Goal: Task Accomplishment & Management: Manage account settings

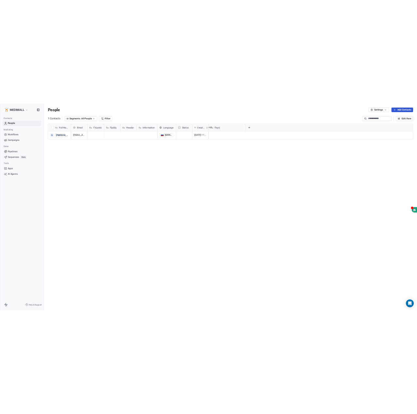
scroll to position [360, 742]
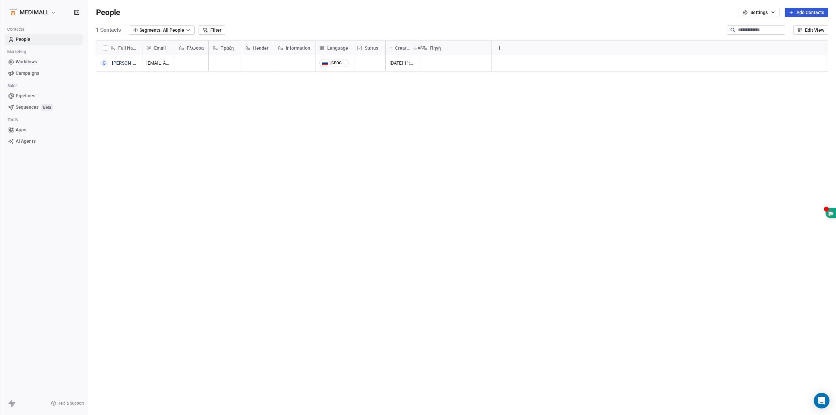
click at [368, 46] on span "Status" at bounding box center [371, 48] width 13 height 7
click at [378, 60] on span "Manage property" at bounding box center [382, 61] width 35 height 7
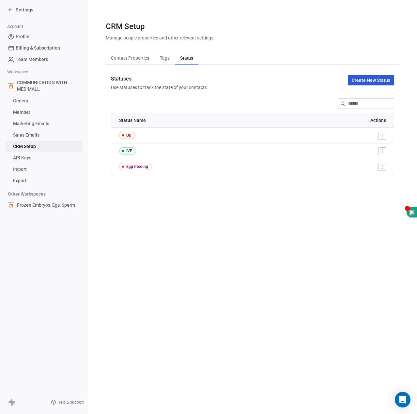
click at [358, 81] on button "Create New Status" at bounding box center [371, 80] width 46 height 10
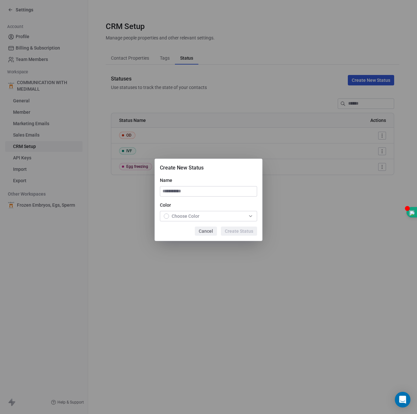
click at [182, 193] on input at bounding box center [208, 192] width 97 height 10
type input "*******"
click at [191, 217] on span "Choose Color" at bounding box center [186, 216] width 28 height 7
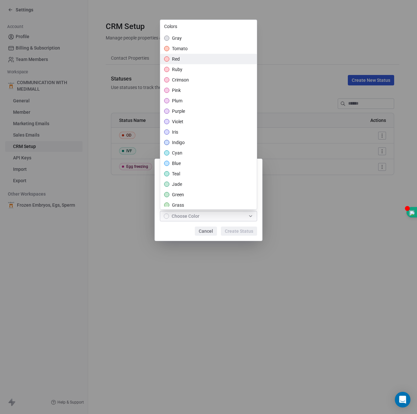
click at [173, 60] on span "red" at bounding box center [176, 59] width 8 height 7
click at [236, 231] on div "Create New Status Name ******* Color red Cancel Create Status" at bounding box center [208, 206] width 417 height 117
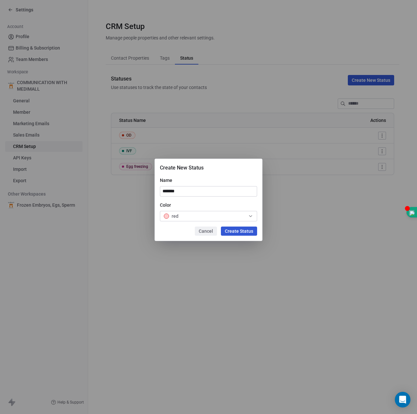
click at [234, 230] on button "Create Status" at bounding box center [239, 231] width 36 height 9
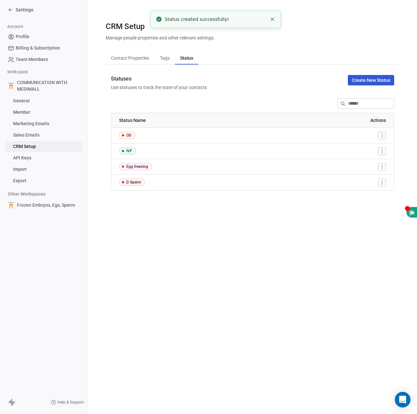
click at [380, 81] on button "Create New Status" at bounding box center [371, 80] width 46 height 10
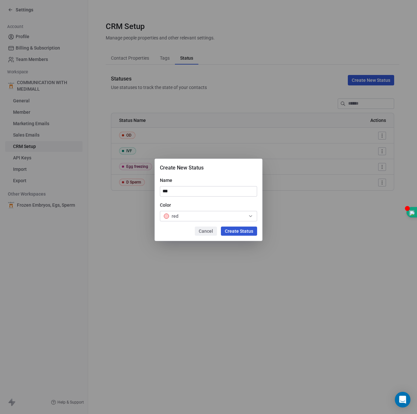
type input "***"
click at [169, 218] on div "red" at bounding box center [171, 216] width 15 height 7
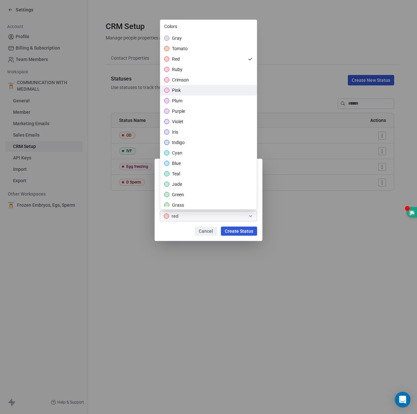
click at [179, 91] on span "pink" at bounding box center [176, 90] width 9 height 7
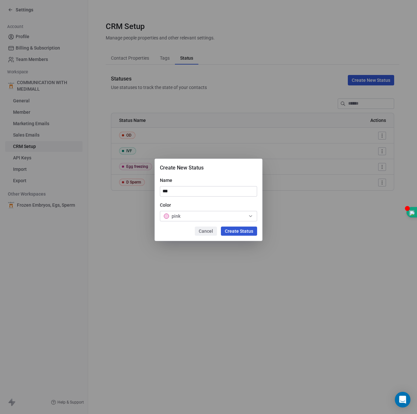
click at [242, 229] on div "Create New Status Name *** Color pink Cancel Create Status" at bounding box center [208, 206] width 417 height 117
click at [238, 234] on button "Create Status" at bounding box center [239, 231] width 36 height 9
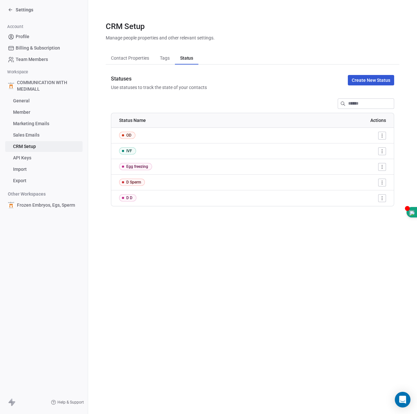
click at [380, 81] on button "Create New Status" at bounding box center [371, 80] width 46 height 10
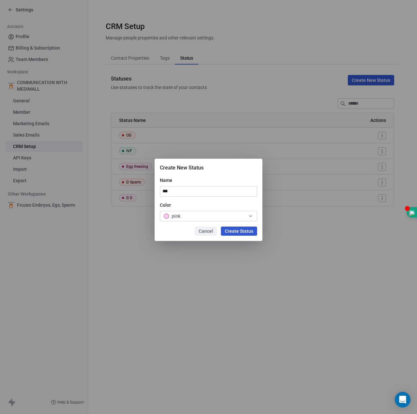
click at [215, 214] on div "pink" at bounding box center [208, 216] width 89 height 7
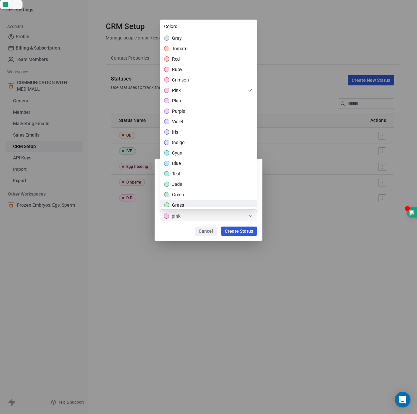
click at [191, 203] on div "grass" at bounding box center [208, 205] width 97 height 10
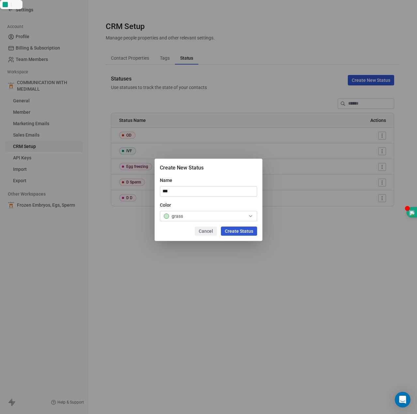
click at [243, 232] on div "Create New Status Name *** Color grass Cancel Create Status" at bounding box center [208, 206] width 417 height 117
click at [243, 232] on button "Create Status" at bounding box center [239, 231] width 36 height 9
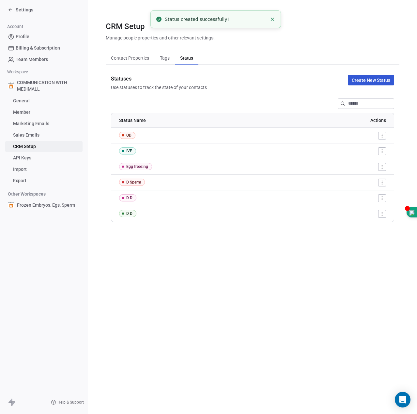
click at [362, 81] on button "Create New Status" at bounding box center [371, 80] width 46 height 10
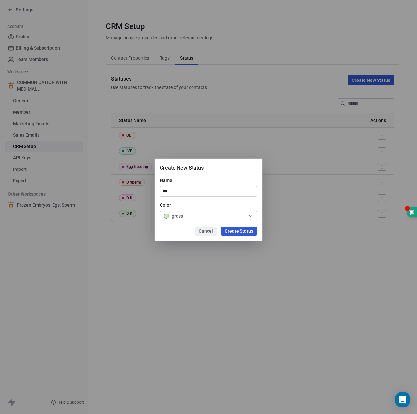
click at [209, 194] on input "***" at bounding box center [208, 192] width 97 height 10
click at [208, 193] on input "***" at bounding box center [208, 192] width 97 height 10
click at [208, 192] on input "***" at bounding box center [208, 192] width 97 height 10
drag, startPoint x: 208, startPoint y: 192, endPoint x: 147, endPoint y: 180, distance: 61.9
click at [147, 180] on div "Create New Status Name *** Color grass Cancel Create Status" at bounding box center [208, 206] width 417 height 117
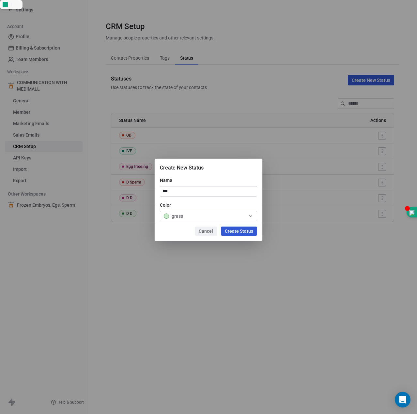
click at [163, 187] on input "***" at bounding box center [208, 192] width 97 height 10
drag, startPoint x: 163, startPoint y: 187, endPoint x: 191, endPoint y: 194, distance: 28.5
click at [191, 194] on input "***" at bounding box center [208, 192] width 97 height 10
click at [177, 191] on input "***" at bounding box center [208, 192] width 97 height 10
click at [202, 232] on button "Cancel" at bounding box center [206, 231] width 22 height 9
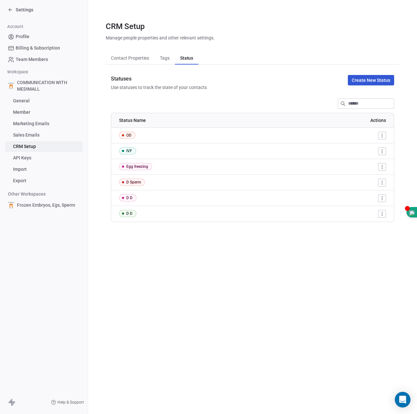
click at [131, 215] on div "D D" at bounding box center [129, 213] width 6 height 5
click at [131, 214] on div "D D" at bounding box center [129, 213] width 6 height 5
click at [384, 214] on html "Settings Account Profile Billing & Subscription Team Members Workspace COMMUNIC…" at bounding box center [208, 207] width 417 height 414
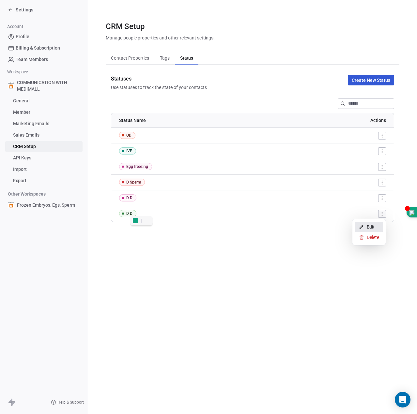
click at [375, 229] on div "Edit" at bounding box center [369, 227] width 28 height 10
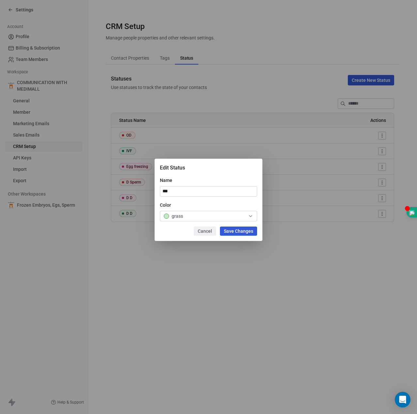
type input "*"
type input "***"
click at [230, 230] on button "Save Changes" at bounding box center [238, 231] width 37 height 9
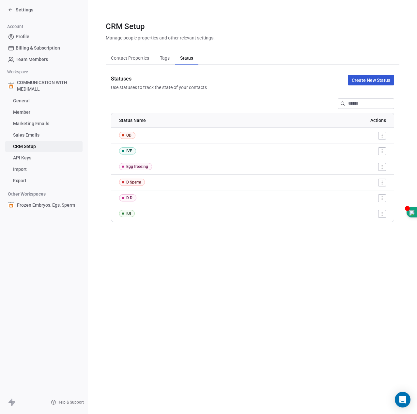
click at [367, 76] on button "Create New Status" at bounding box center [371, 80] width 46 height 10
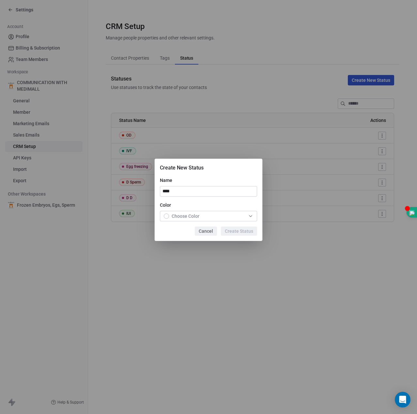
click at [191, 190] on input "****" at bounding box center [208, 192] width 97 height 10
type input "**********"
click at [169, 219] on div "Choose Color" at bounding box center [182, 216] width 36 height 7
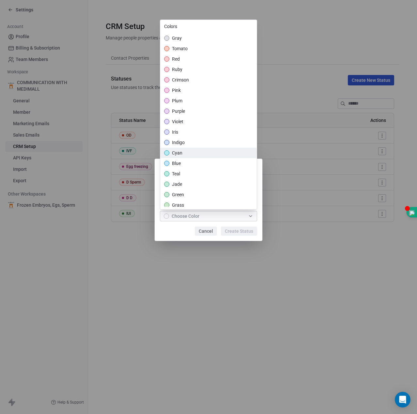
click at [180, 152] on span "cyan" at bounding box center [177, 153] width 10 height 7
click at [234, 229] on div "**********" at bounding box center [208, 206] width 417 height 117
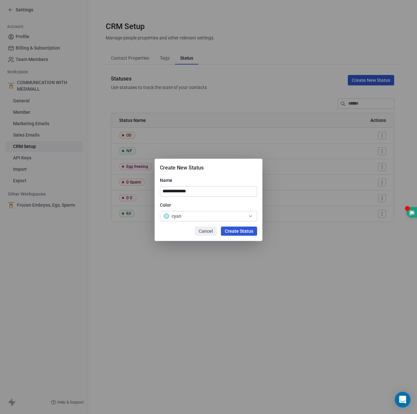
click at [234, 229] on button "Create Status" at bounding box center [239, 231] width 36 height 9
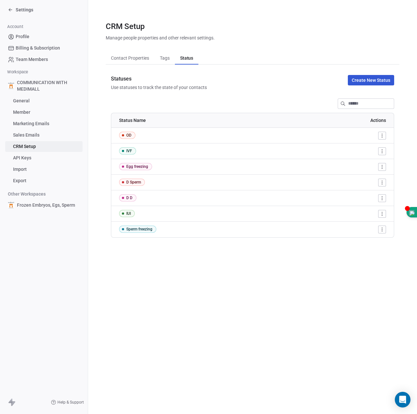
click at [364, 80] on button "Create New Status" at bounding box center [371, 80] width 46 height 10
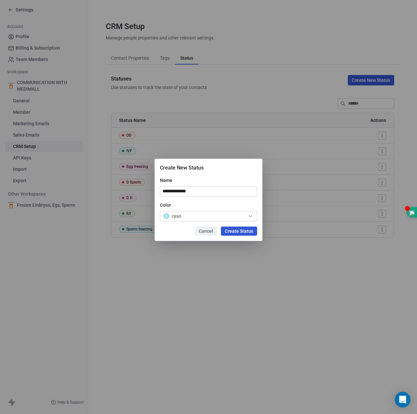
click at [203, 190] on input "**********" at bounding box center [208, 192] width 97 height 10
type input "*********"
click at [199, 214] on div "cyan" at bounding box center [208, 216] width 89 height 7
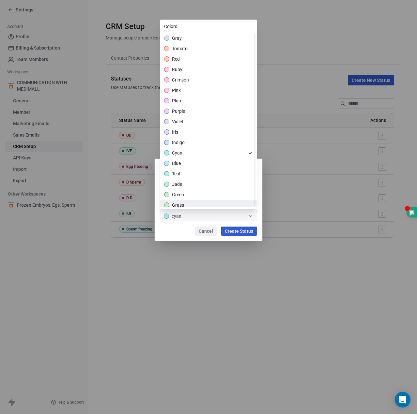
scroll to position [98, 0]
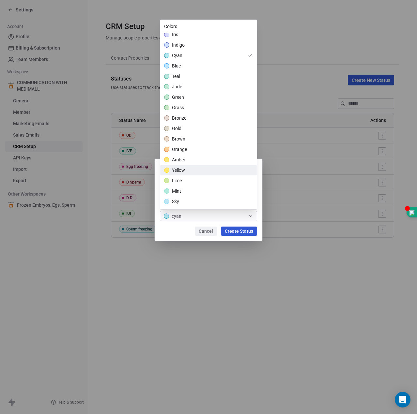
click at [188, 170] on div "yellow" at bounding box center [208, 170] width 97 height 10
click at [246, 231] on div "Create New Status Name ********* Color yellow Cancel Create Status" at bounding box center [208, 206] width 417 height 117
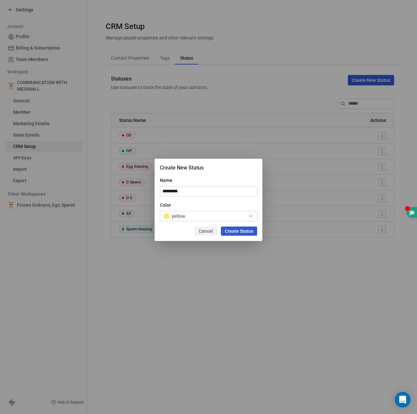
click at [246, 232] on button "Create Status" at bounding box center [239, 231] width 36 height 9
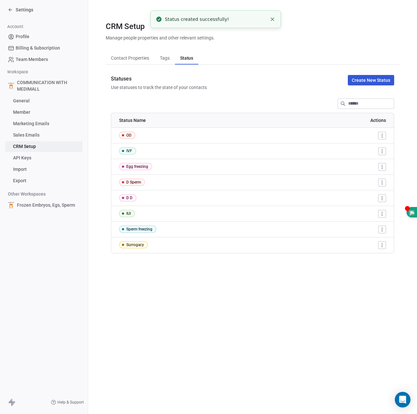
click at [248, 86] on div "Statuses Use statuses to track the state of your contacts Create New Status" at bounding box center [253, 83] width 294 height 16
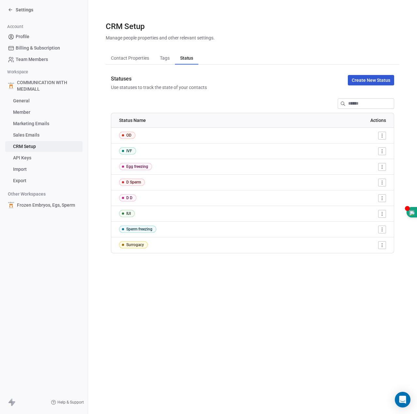
click at [10, 9] on icon at bounding box center [10, 9] width 5 height 5
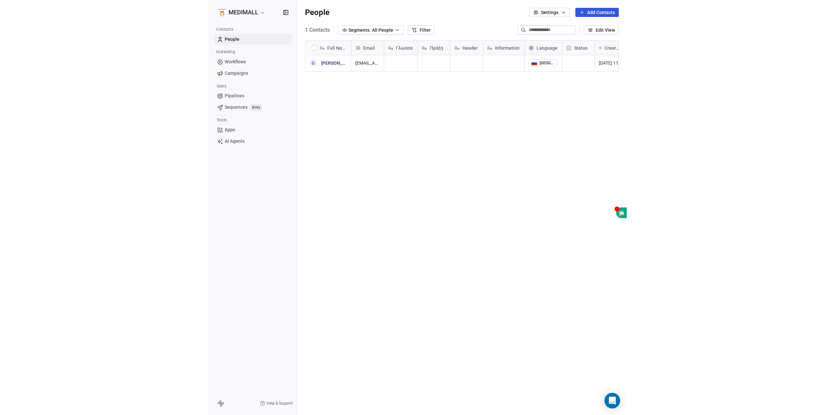
scroll to position [360, 742]
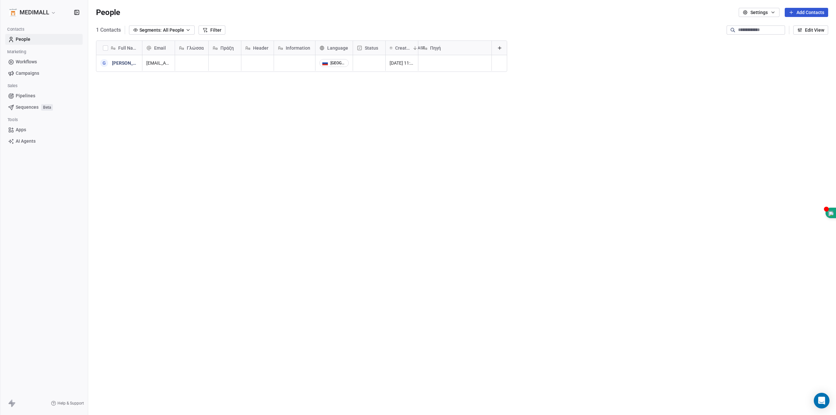
click at [435, 49] on span "Πηγή" at bounding box center [435, 48] width 11 height 7
click at [435, 49] on html "MEDIMALL Contacts People Marketing Workflows Campaigns Sales Pipelines Sequence…" at bounding box center [418, 207] width 836 height 415
click at [203, 46] on span "Γλώσσα" at bounding box center [195, 48] width 17 height 7
click at [199, 49] on html "MEDIMALL Contacts People Marketing Workflows Campaigns Sales Pipelines Sequence…" at bounding box center [418, 207] width 836 height 415
click at [199, 49] on span "Γλώσσα" at bounding box center [195, 48] width 17 height 7
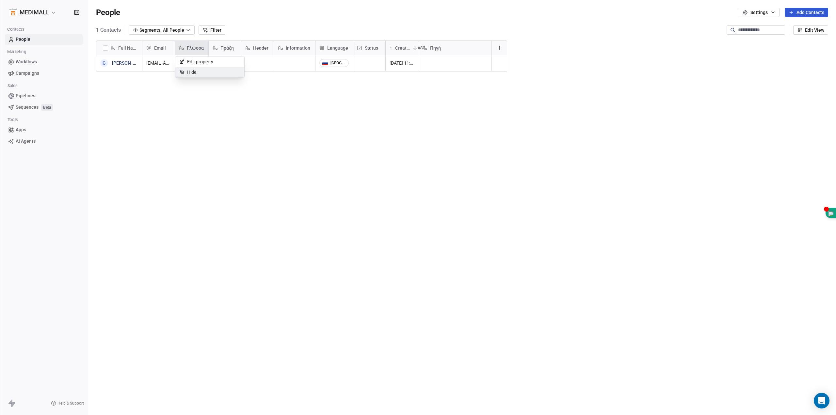
click at [199, 69] on div "Hide" at bounding box center [187, 72] width 25 height 10
click at [196, 51] on div "Πράξη" at bounding box center [191, 48] width 32 height 14
click at [196, 72] on div "Hide" at bounding box center [187, 72] width 25 height 10
click at [199, 50] on span "Header" at bounding box center [194, 48] width 15 height 7
click at [195, 72] on span "Hide" at bounding box center [191, 72] width 9 height 7
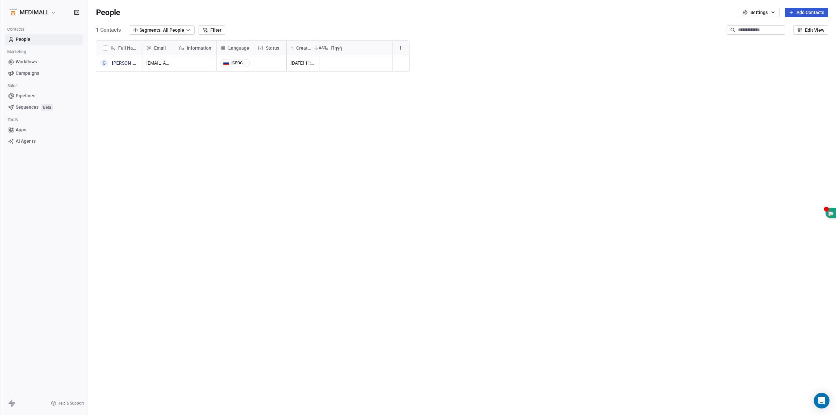
click at [202, 45] on span "Information" at bounding box center [199, 48] width 24 height 7
click at [192, 71] on span "Hide" at bounding box center [191, 72] width 9 height 7
click at [356, 45] on button at bounding box center [359, 48] width 8 height 8
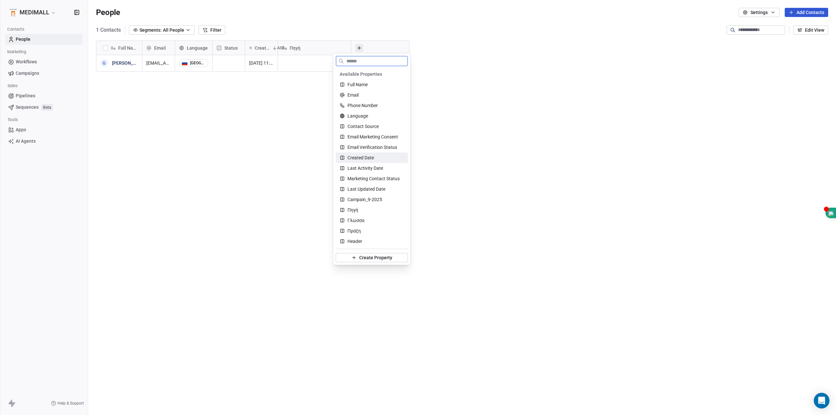
click at [380, 161] on div "Created Date" at bounding box center [371, 157] width 64 height 7
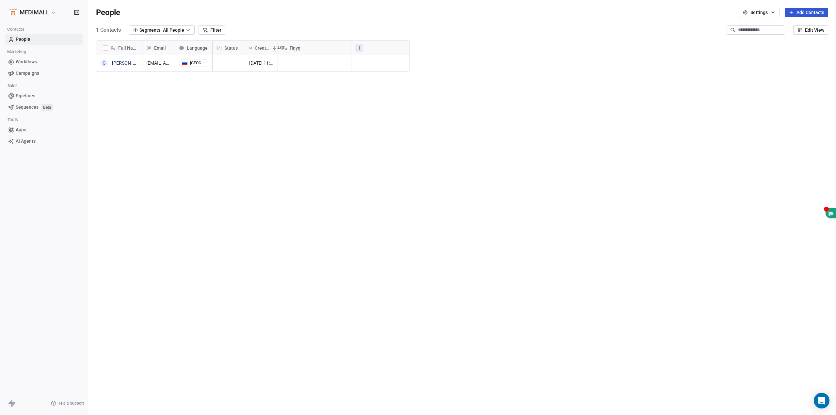
click at [361, 49] on icon at bounding box center [358, 47] width 5 height 5
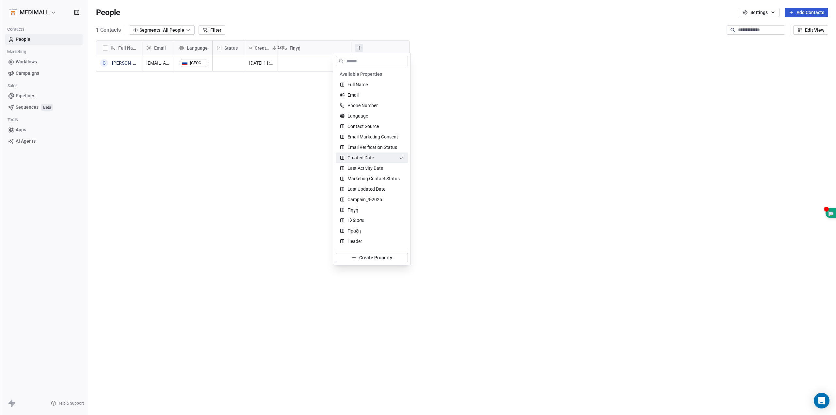
click at [361, 49] on html "MEDIMALL Contacts People Marketing Workflows Campaigns Sales Pipelines Sequence…" at bounding box center [418, 207] width 836 height 415
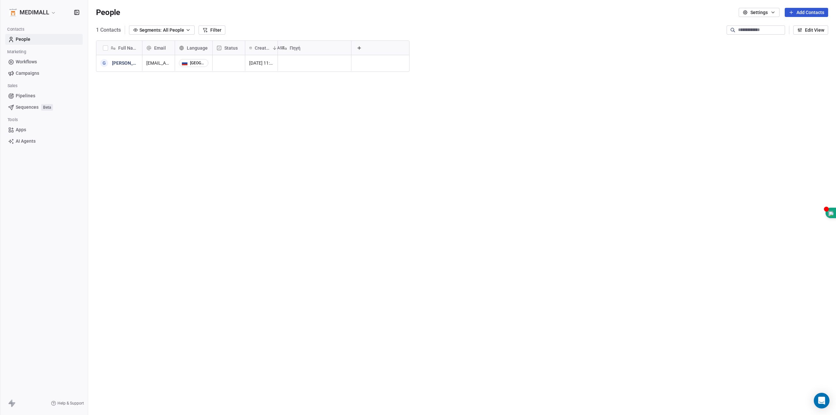
click at [361, 49] on icon at bounding box center [358, 47] width 5 height 5
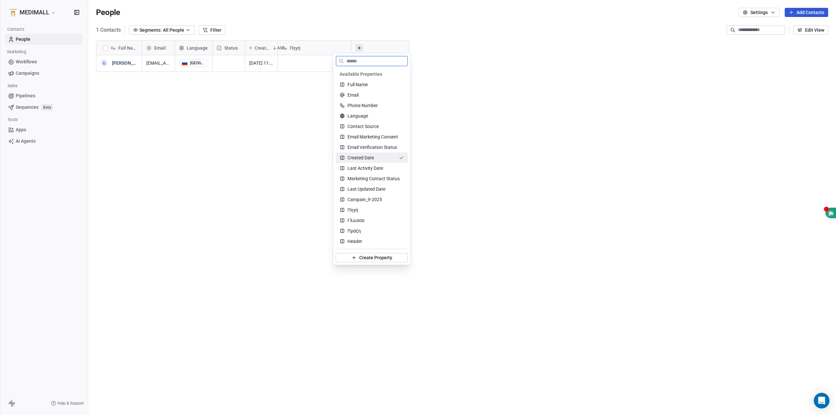
click at [361, 158] on span "Created Date" at bounding box center [360, 157] width 26 height 7
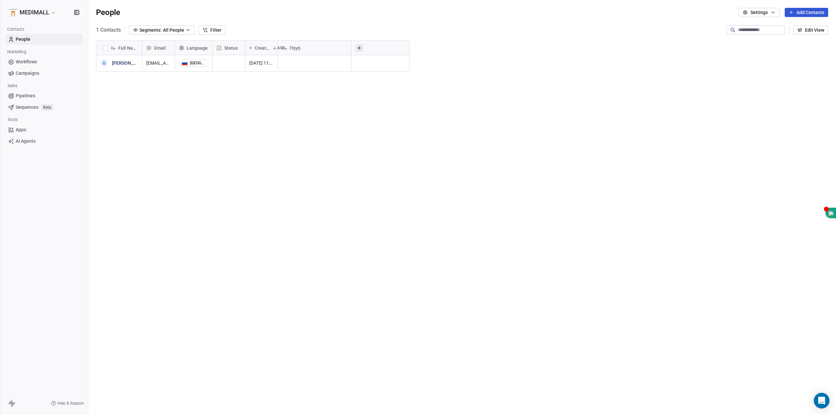
click at [360, 47] on icon at bounding box center [358, 47] width 5 height 5
click at [372, 50] on html "MEDIMALL Contacts People Marketing Workflows Campaigns Sales Pipelines Sequence…" at bounding box center [418, 207] width 836 height 415
click at [26, 13] on html "MEDIMALL Contacts People Marketing Workflows Campaigns Sales Pipelines Sequence…" at bounding box center [418, 207] width 836 height 415
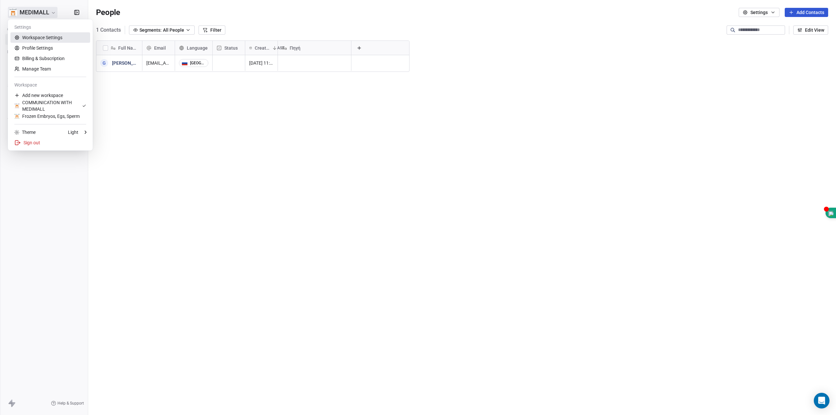
click at [26, 36] on link "Workspace Settings" at bounding box center [50, 37] width 80 height 10
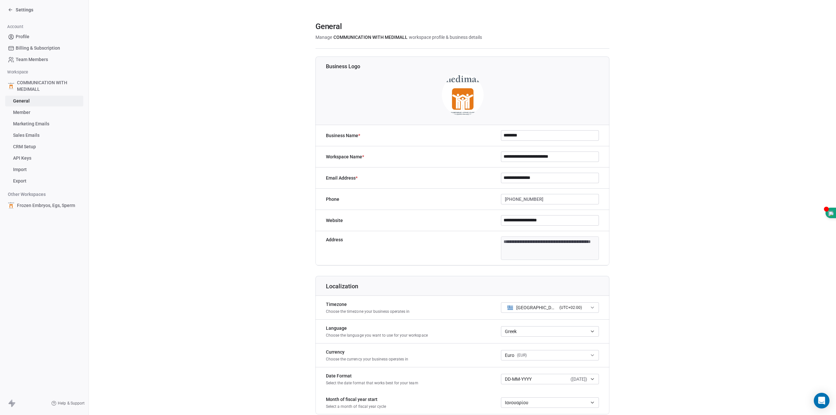
click at [24, 34] on span "Profile" at bounding box center [23, 36] width 14 height 7
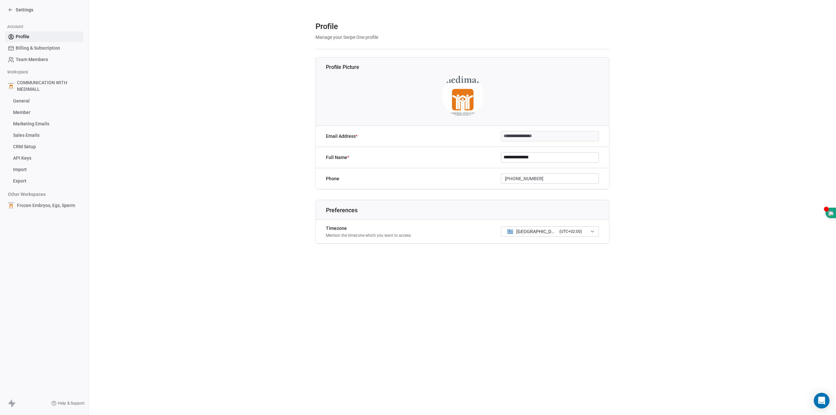
click at [12, 8] on icon at bounding box center [10, 9] width 5 height 5
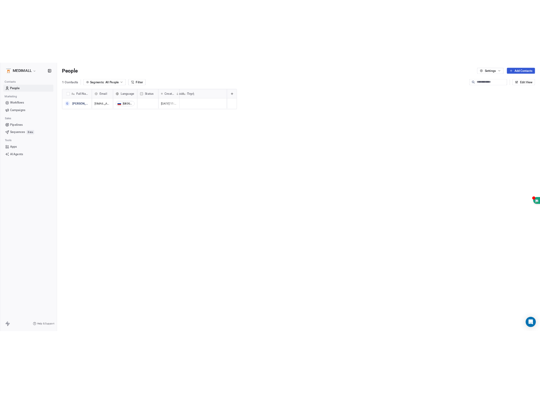
scroll to position [360, 742]
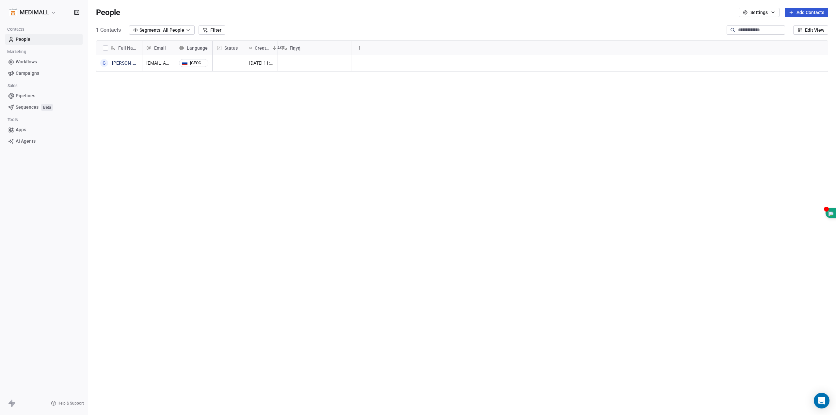
click at [359, 48] on icon at bounding box center [358, 48] width 3 height 0
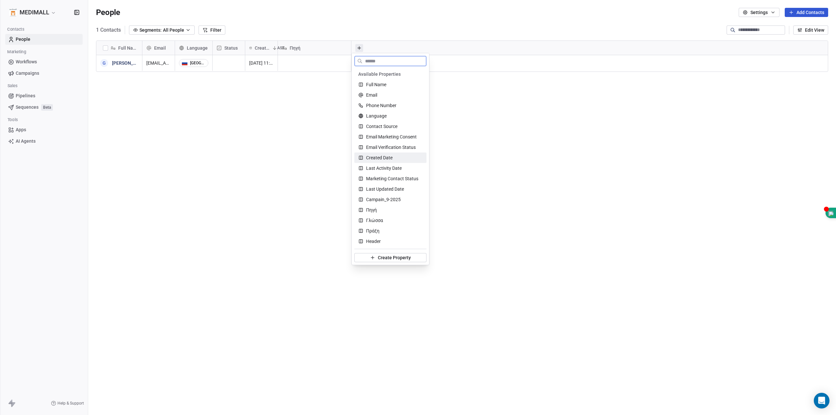
click at [380, 156] on span "Created Date" at bounding box center [379, 157] width 26 height 7
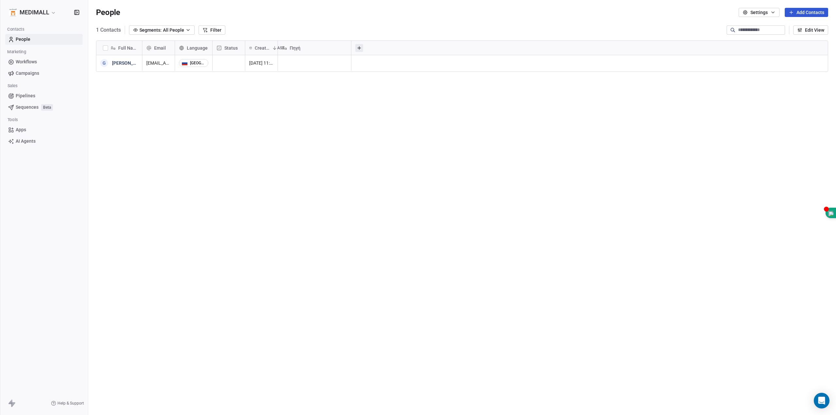
click at [774, 12] on icon "button" at bounding box center [772, 12] width 5 height 5
click at [627, 22] on html "MEDIMALL Contacts People Marketing Workflows Campaigns Sales Pipelines Sequence…" at bounding box center [418, 207] width 836 height 415
click at [262, 49] on span "Created Date" at bounding box center [263, 48] width 16 height 7
click at [262, 49] on html "MEDIMALL Contacts People Marketing Workflows Campaigns Sales Pipelines Sequence…" at bounding box center [418, 207] width 836 height 415
click at [262, 49] on span "Created Date" at bounding box center [263, 48] width 16 height 7
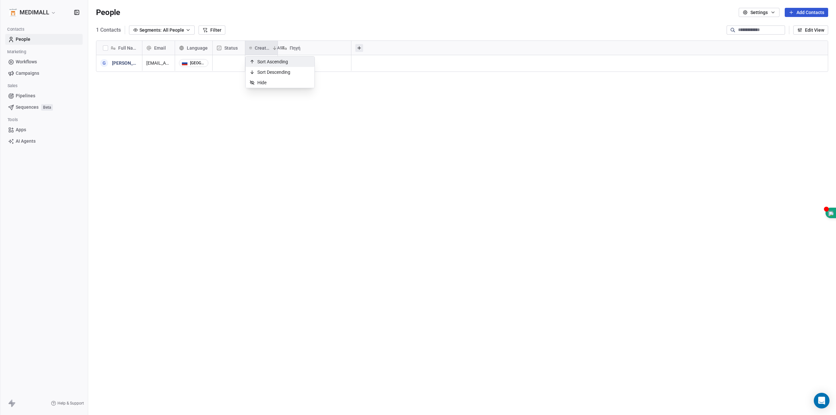
click at [262, 49] on html "MEDIMALL Contacts People Marketing Workflows Campaigns Sales Pipelines Sequence…" at bounding box center [418, 207] width 836 height 415
click at [188, 30] on button "Segments: All People" at bounding box center [162, 29] width 66 height 9
click at [418, 47] on html "MEDIMALL Contacts People Marketing Workflows Campaigns Sales Pipelines Sequence…" at bounding box center [418, 207] width 836 height 415
drag, startPoint x: 418, startPoint y: 47, endPoint x: 404, endPoint y: 45, distance: 14.1
click at [404, 45] on div at bounding box center [589, 48] width 477 height 14
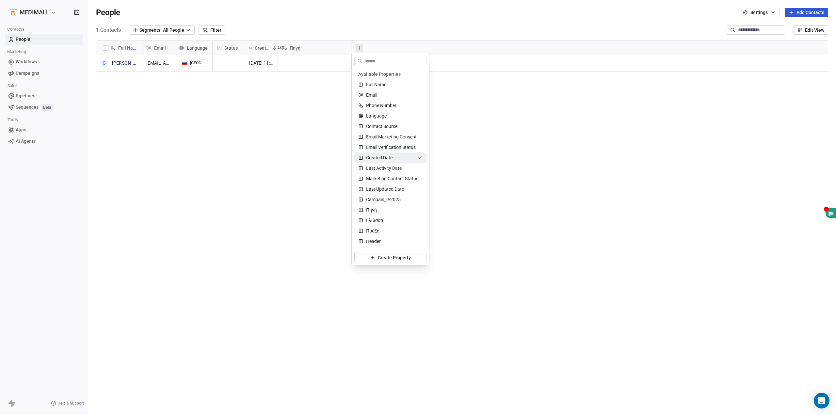
click at [642, 124] on html "MEDIMALL Contacts People Marketing Workflows Campaigns Sales Pipelines Sequence…" at bounding box center [418, 207] width 836 height 415
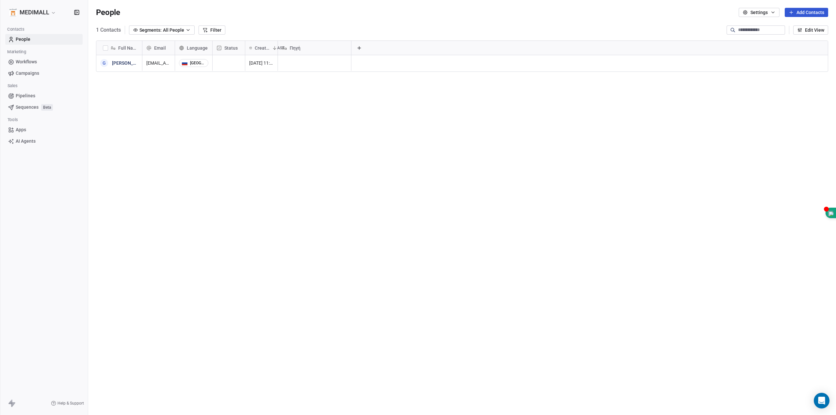
click at [773, 13] on icon "button" at bounding box center [772, 12] width 5 height 5
click at [134, 134] on html "MEDIMALL Contacts People Marketing Workflows Campaigns Sales Pipelines Sequence…" at bounding box center [418, 207] width 836 height 415
click at [236, 62] on icon "grid" at bounding box center [238, 61] width 5 height 5
click at [189, 64] on span "[GEOGRAPHIC_DATA]" at bounding box center [205, 63] width 52 height 8
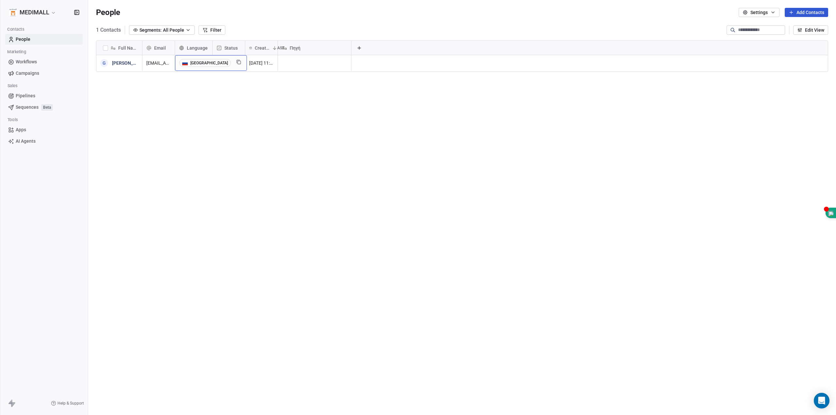
click at [200, 64] on html "MEDIMALL Contacts People Marketing Workflows Campaigns Sales Pipelines Sequence…" at bounding box center [418, 207] width 836 height 415
click at [200, 64] on div "[GEOGRAPHIC_DATA]" at bounding box center [209, 63] width 38 height 5
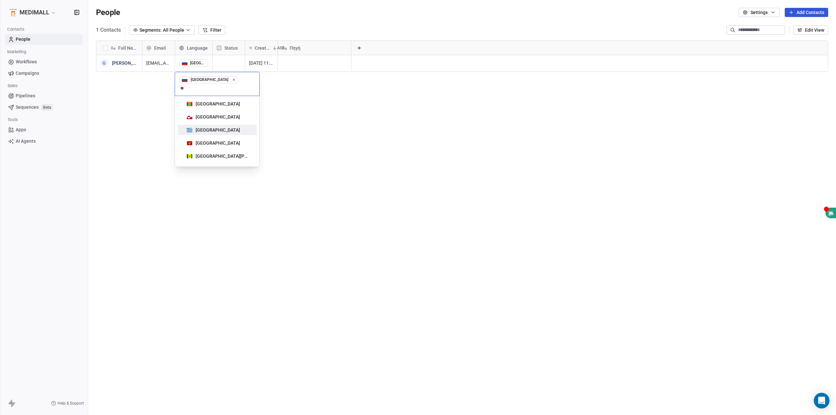
type input "**"
click at [215, 126] on div "[GEOGRAPHIC_DATA]" at bounding box center [217, 129] width 66 height 7
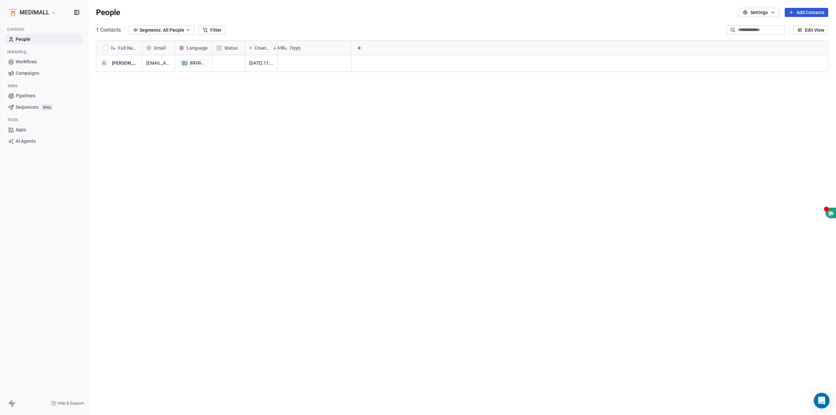
click at [273, 47] on icon at bounding box center [274, 47] width 5 height 5
click at [273, 47] on html "MEDIMALL Contacts People Marketing Workflows Campaigns Sales Pipelines Sequence…" at bounding box center [418, 207] width 836 height 415
click at [251, 47] on icon at bounding box center [250, 47] width 3 height 5
click at [251, 47] on html "MEDIMALL Contacts People Marketing Workflows Campaigns Sales Pipelines Sequence…" at bounding box center [418, 207] width 836 height 415
click at [218, 49] on icon at bounding box center [218, 47] width 5 height 5
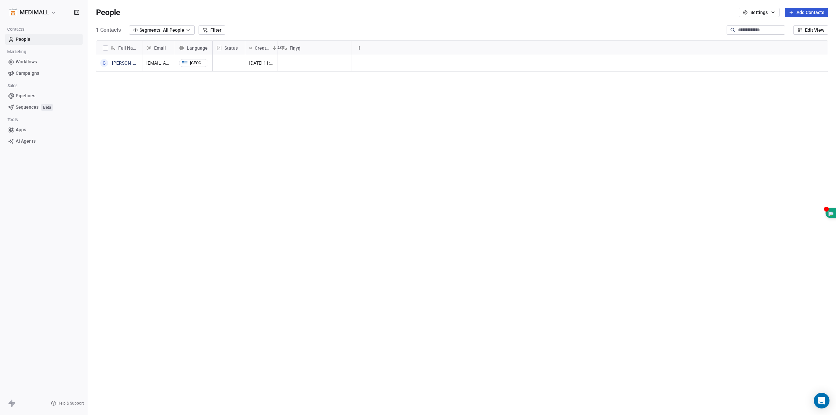
click at [218, 49] on html "MEDIMALL Contacts People Marketing Workflows Campaigns Sales Pipelines Sequence…" at bounding box center [418, 207] width 836 height 415
click at [818, 27] on button "Edit View" at bounding box center [810, 29] width 35 height 9
click at [143, 47] on div "Email" at bounding box center [158, 48] width 32 height 14
click at [141, 46] on html "MEDIMALL Contacts People Marketing Workflows Campaigns Sales Pipelines Sequence…" at bounding box center [418, 207] width 836 height 415
click at [147, 46] on div "Email" at bounding box center [158, 48] width 32 height 14
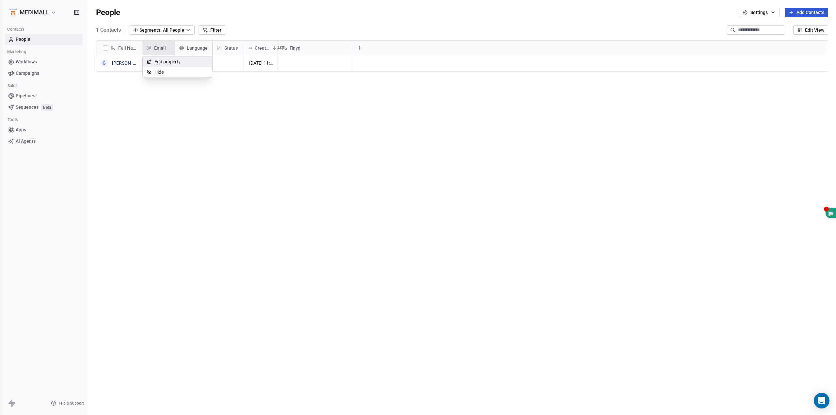
click at [130, 45] on html "MEDIMALL Contacts People Marketing Workflows Campaigns Sales Pipelines Sequence…" at bounding box center [418, 207] width 836 height 415
click at [130, 45] on span "Full Name" at bounding box center [128, 48] width 20 height 7
click at [130, 45] on html "MEDIMALL Contacts People Marketing Workflows Campaigns Sales Pipelines Sequence…" at bounding box center [418, 207] width 836 height 415
click at [259, 49] on span "Created Date" at bounding box center [263, 48] width 16 height 7
click at [259, 49] on html "MEDIMALL Contacts People Marketing Workflows Campaigns Sales Pipelines Sequence…" at bounding box center [418, 207] width 836 height 415
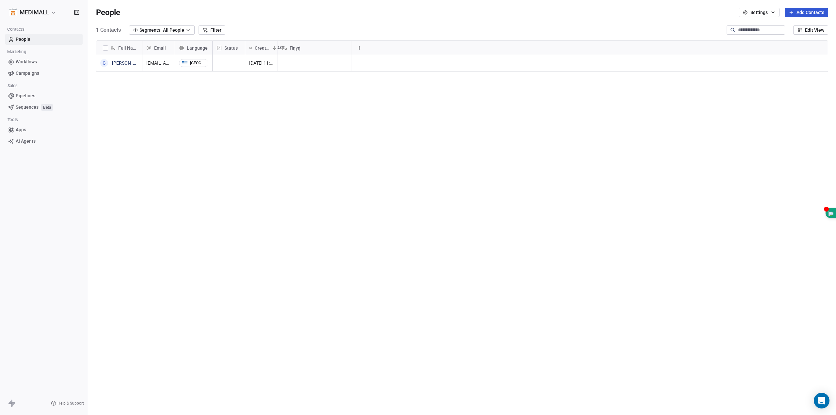
click at [259, 49] on span "Created Date" at bounding box center [263, 48] width 16 height 7
click at [259, 49] on html "MEDIMALL Contacts People Marketing Workflows Campaigns Sales Pipelines Sequence…" at bounding box center [418, 207] width 836 height 415
click at [259, 49] on span "Created Date" at bounding box center [263, 48] width 16 height 7
click at [259, 49] on html "MEDIMALL Contacts People Marketing Workflows Campaigns Sales Pipelines Sequence…" at bounding box center [418, 207] width 836 height 415
click at [360, 47] on icon at bounding box center [358, 47] width 5 height 5
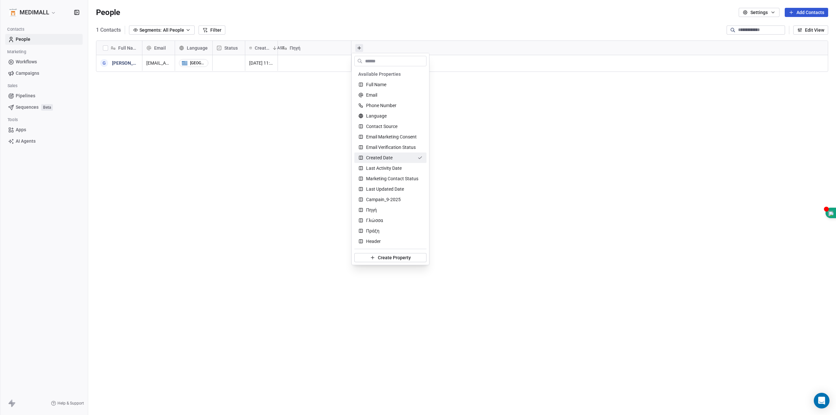
click at [631, 259] on html "MEDIMALL Contacts People Marketing Workflows Campaigns Sales Pipelines Sequence…" at bounding box center [418, 207] width 836 height 415
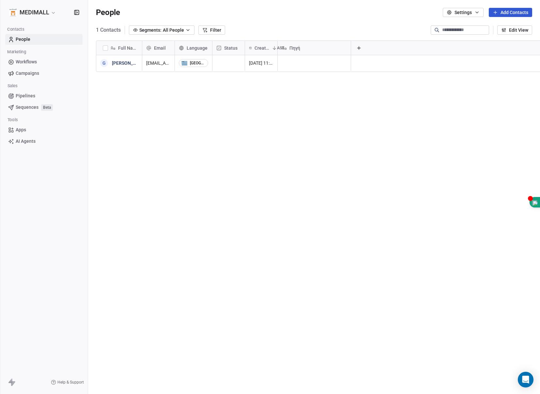
scroll to position [342, 447]
click at [509, 13] on button "Add Contacts" at bounding box center [510, 12] width 43 height 9
click at [509, 37] on span "Import from CSV" at bounding box center [509, 37] width 34 height 7
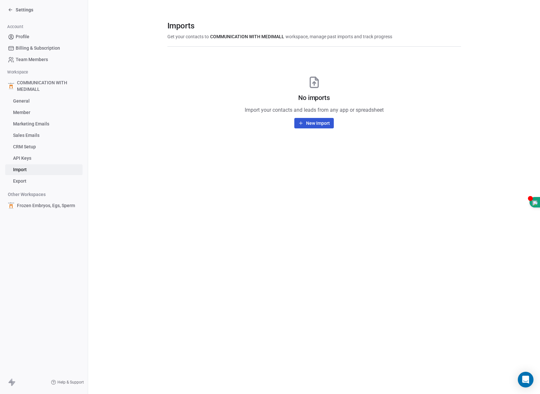
click at [329, 125] on button "New Import" at bounding box center [313, 123] width 39 height 10
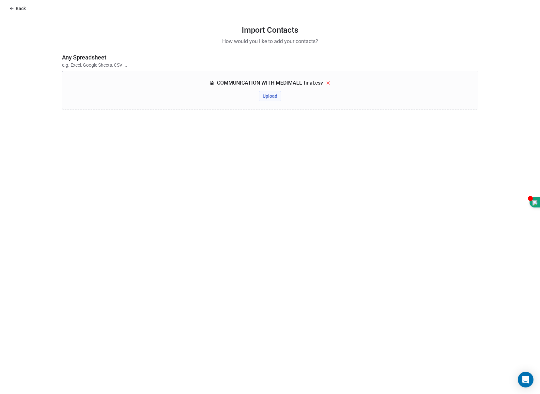
click at [273, 99] on button "Upload" at bounding box center [270, 96] width 23 height 10
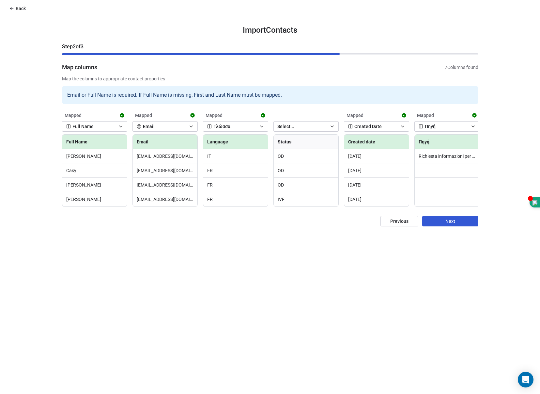
click at [460, 226] on button "Next" at bounding box center [450, 221] width 56 height 10
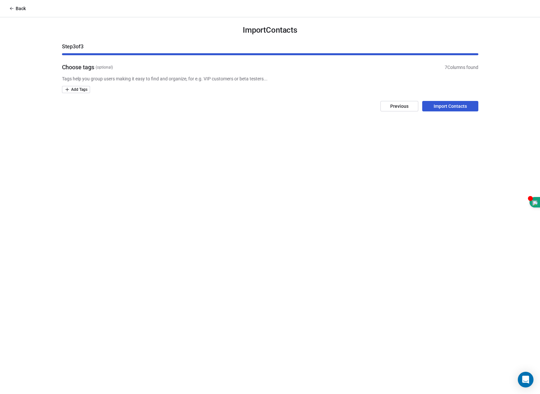
click at [453, 107] on button "Import Contacts" at bounding box center [450, 106] width 56 height 10
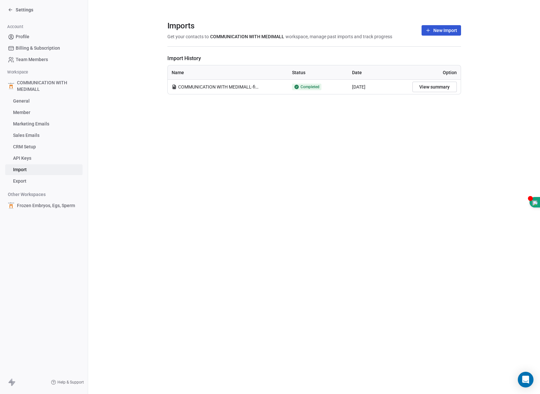
click at [183, 85] on span "COMMUNICATION WITH MEDIMALL-final.csv" at bounding box center [219, 87] width 82 height 7
click at [12, 11] on icon at bounding box center [10, 9] width 5 height 5
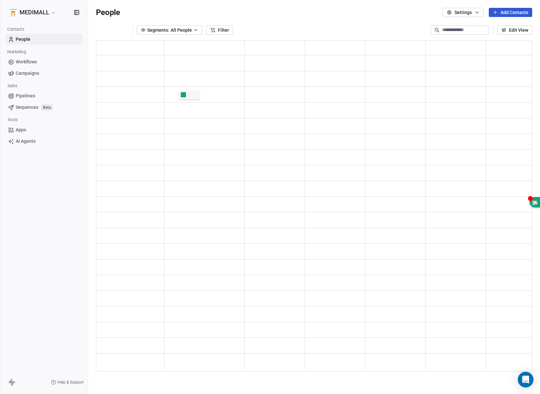
scroll to position [326, 431]
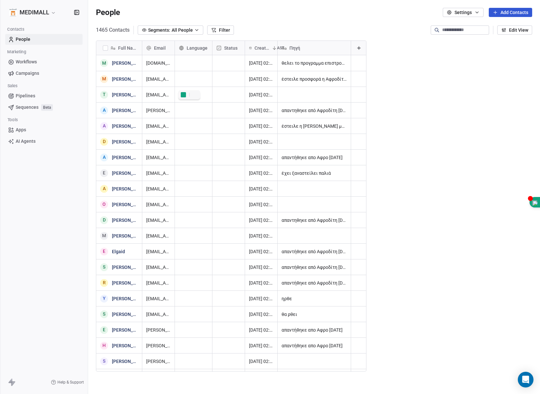
click at [34, 40] on link "People" at bounding box center [43, 39] width 77 height 11
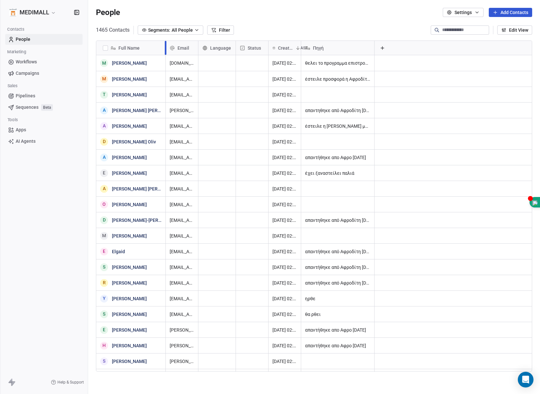
drag, startPoint x: 141, startPoint y: 46, endPoint x: 165, endPoint y: 53, distance: 24.6
click at [165, 53] on div at bounding box center [166, 48] width 2 height 14
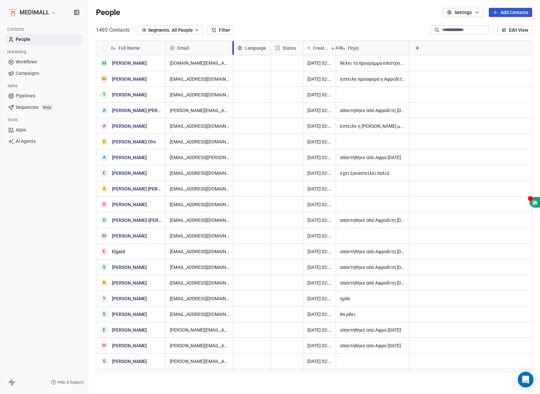
drag, startPoint x: 198, startPoint y: 46, endPoint x: 236, endPoint y: 52, distance: 39.0
click at [236, 52] on div "Email Language Status Created Date AST Πηγή" at bounding box center [349, 48] width 367 height 14
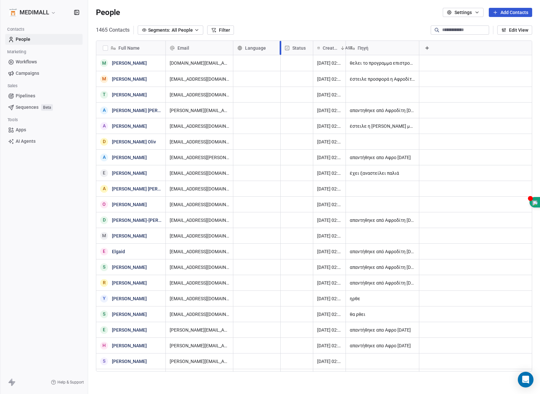
drag, startPoint x: 270, startPoint y: 47, endPoint x: 280, endPoint y: 47, distance: 9.8
click at [280, 47] on div at bounding box center [281, 48] width 2 height 14
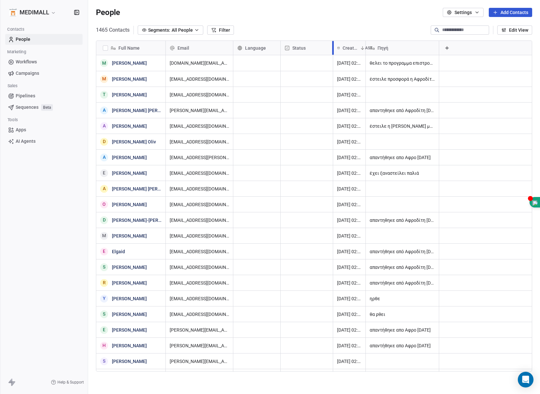
drag, startPoint x: 312, startPoint y: 45, endPoint x: 332, endPoint y: 49, distance: 20.2
click at [332, 49] on div at bounding box center [333, 48] width 2 height 14
click at [270, 50] on div "Language" at bounding box center [256, 48] width 38 height 7
click at [270, 49] on html "MEDIMALL Contacts People Marketing Workflows Campaigns Sales Pipelines Sequence…" at bounding box center [270, 197] width 540 height 394
click at [250, 47] on span "Language" at bounding box center [255, 48] width 21 height 7
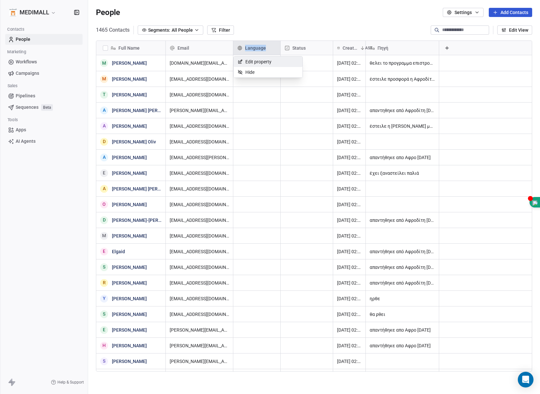
click at [250, 47] on html "MEDIMALL Contacts People Marketing Workflows Campaigns Sales Pipelines Sequence…" at bounding box center [270, 197] width 540 height 394
click at [250, 47] on span "Language" at bounding box center [255, 48] width 21 height 7
click at [250, 47] on html "MEDIMALL Contacts People Marketing Workflows Campaigns Sales Pipelines Sequence…" at bounding box center [270, 197] width 540 height 394
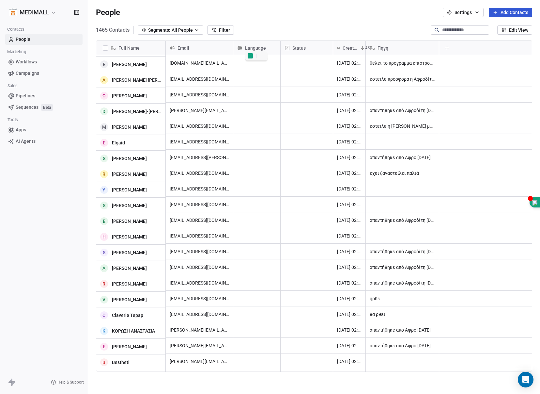
scroll to position [0, 0]
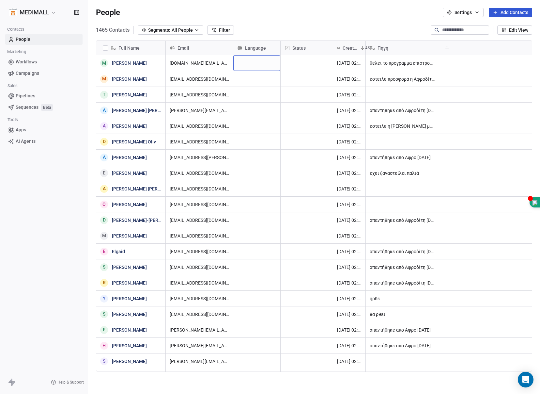
click at [249, 63] on div "grid" at bounding box center [256, 63] width 47 height 16
click at [269, 63] on div "grid" at bounding box center [256, 63] width 47 height 16
click at [104, 48] on button "button" at bounding box center [105, 47] width 5 height 5
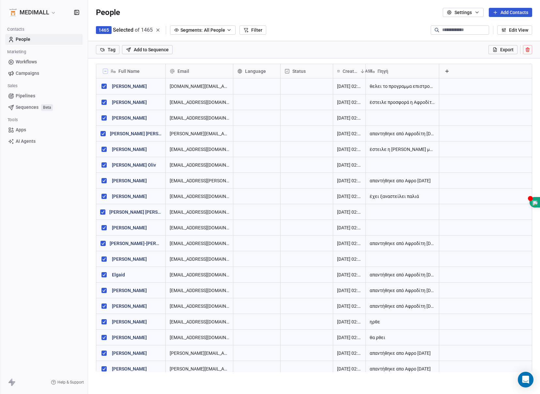
click at [525, 51] on button at bounding box center [527, 49] width 9 height 9
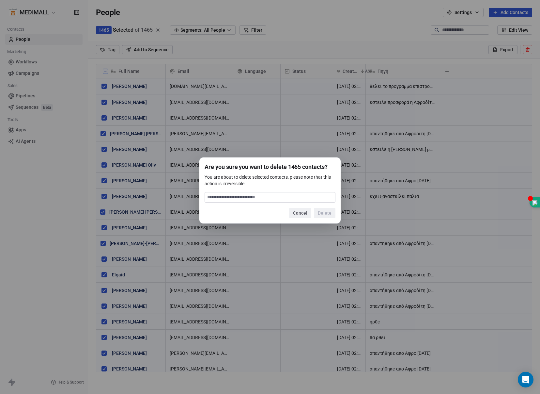
click at [270, 202] on input at bounding box center [270, 197] width 130 height 10
type input "******"
click at [320, 215] on button "Delete" at bounding box center [325, 213] width 22 height 10
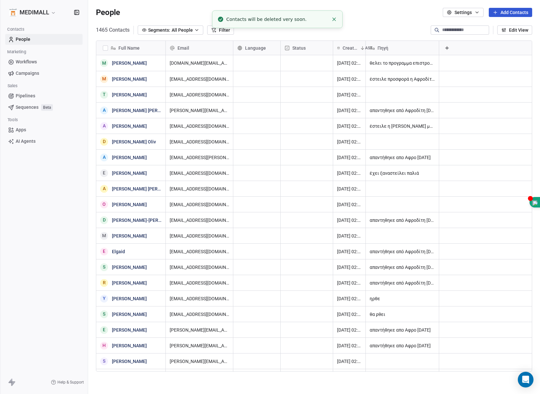
scroll to position [0, 0]
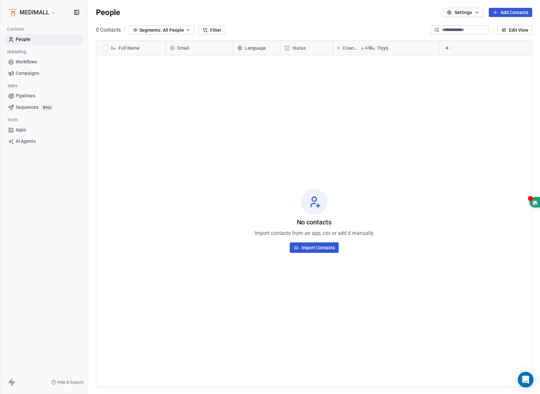
click at [447, 48] on icon at bounding box center [446, 48] width 3 height 0
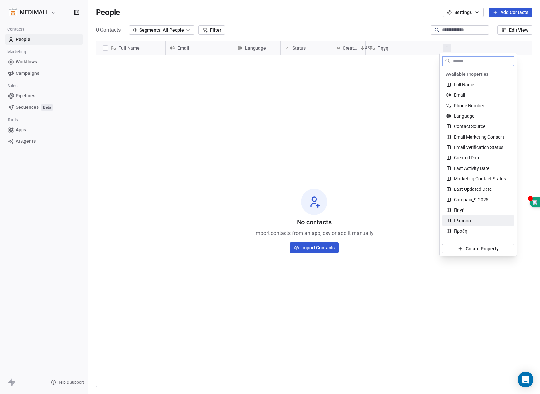
click at [467, 221] on span "Γλώσσα" at bounding box center [462, 220] width 17 height 7
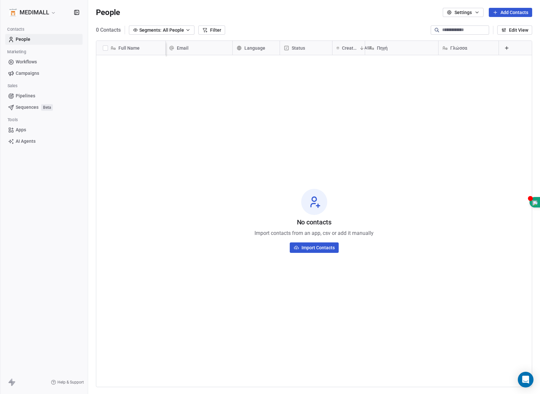
click at [504, 48] on icon at bounding box center [506, 47] width 5 height 5
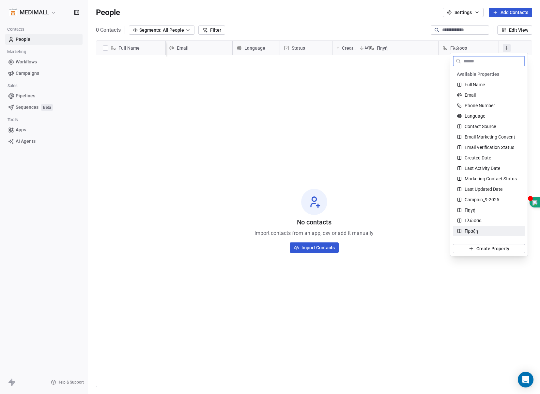
click at [482, 229] on div "Πράξη" at bounding box center [489, 230] width 64 height 7
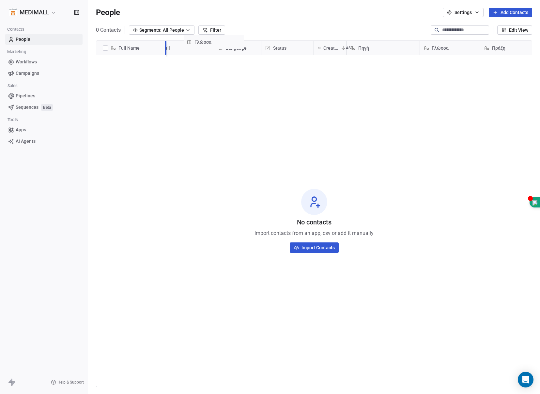
scroll to position [0, 0]
drag, startPoint x: 410, startPoint y: 48, endPoint x: 254, endPoint y: 48, distance: 156.0
click at [254, 48] on div "Full Name Email Language Status Created Date AST Πηγή Γλώσσα Πράξη Γλώσσα To pi…" at bounding box center [314, 49] width 436 height 16
drag, startPoint x: 515, startPoint y: 48, endPoint x: 346, endPoint y: 51, distance: 168.4
click at [346, 51] on div "Full Name Email Γλώσσα Language Status Created Date AST Πηγή Πράξη Πράξη To pic…" at bounding box center [314, 49] width 436 height 16
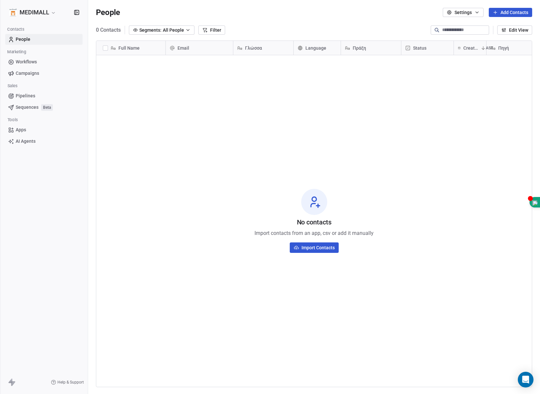
click at [320, 248] on button "Import Contacts" at bounding box center [314, 247] width 49 height 10
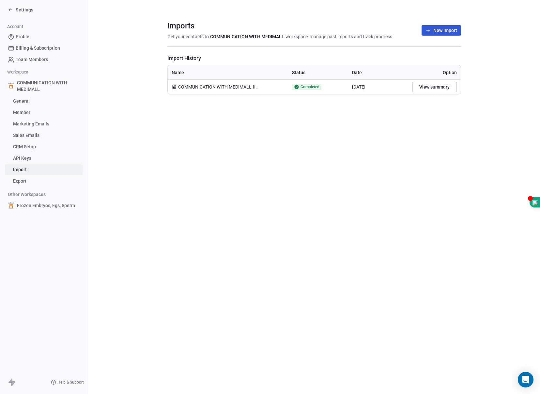
click at [444, 32] on button "New Import" at bounding box center [441, 30] width 39 height 10
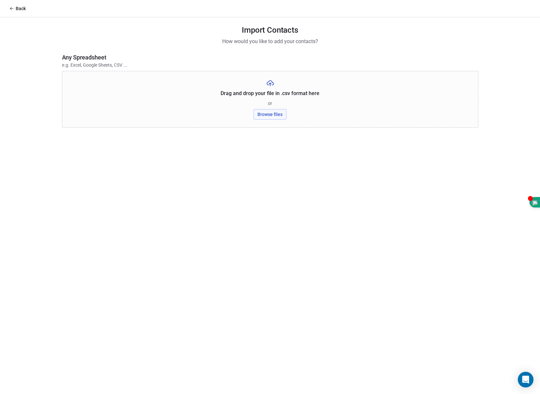
click at [276, 113] on button "Browse files" at bounding box center [270, 114] width 33 height 10
click at [274, 96] on button "Upload" at bounding box center [270, 96] width 23 height 10
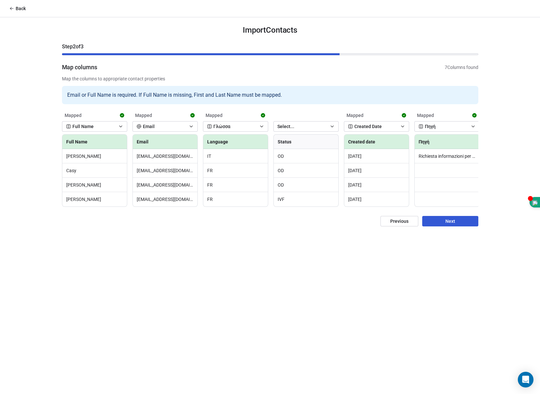
click at [403, 226] on button "Previous" at bounding box center [400, 221] width 38 height 10
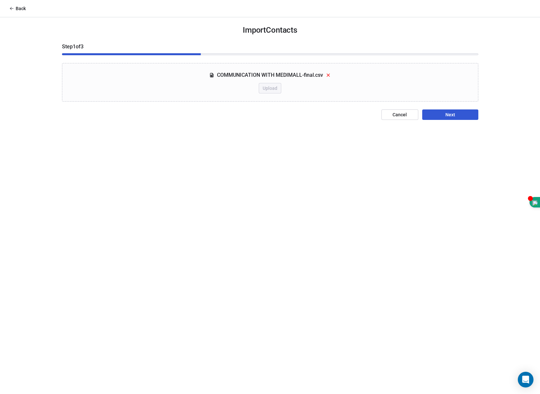
click at [398, 116] on button "Cancel" at bounding box center [400, 114] width 37 height 10
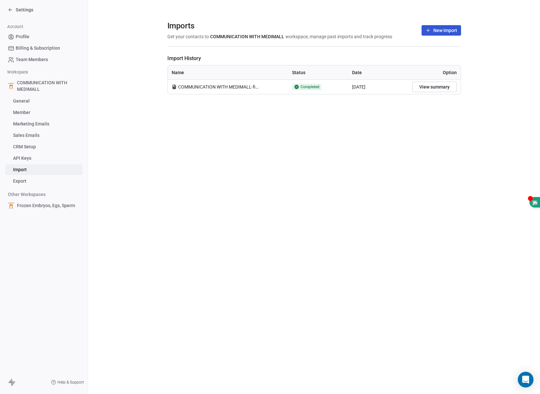
click at [444, 32] on button "New Import" at bounding box center [441, 30] width 39 height 10
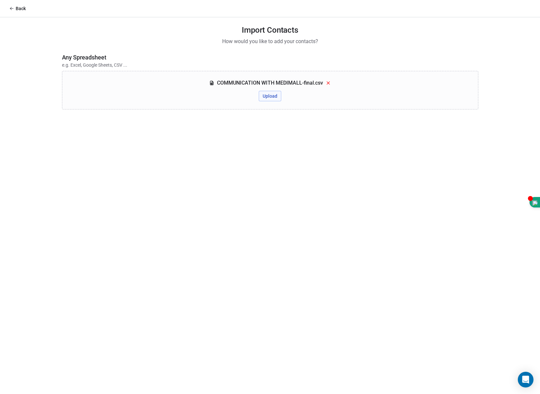
click at [275, 96] on button "Upload" at bounding box center [270, 96] width 23 height 10
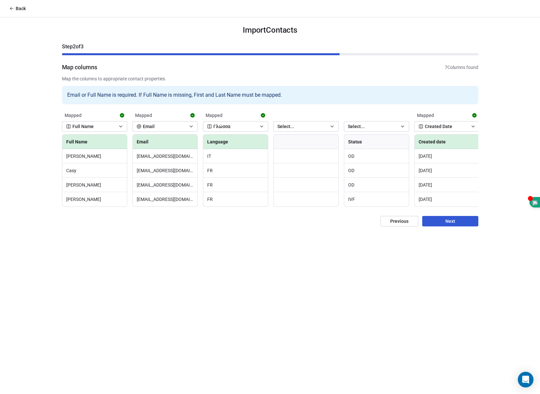
click at [298, 126] on button "Select..." at bounding box center [305, 126] width 65 height 10
click at [298, 126] on html "Back Import Contacts Step 2 of 3 Map columns 7 Columns found Map the columns to…" at bounding box center [270, 197] width 540 height 394
click at [451, 224] on button "Next" at bounding box center [450, 221] width 56 height 10
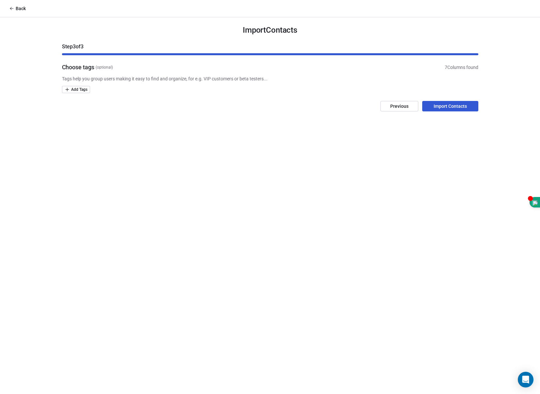
click at [452, 106] on button "Import Contacts" at bounding box center [450, 106] width 56 height 10
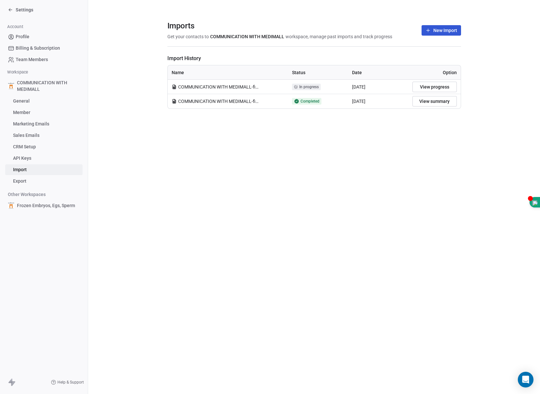
click at [228, 100] on span "COMMUNICATION WITH MEDIMALL-final.csv" at bounding box center [219, 101] width 82 height 7
click at [213, 99] on span "COMMUNICATION WITH MEDIMALL-final.csv" at bounding box center [219, 101] width 82 height 7
click at [19, 37] on span "Profile" at bounding box center [23, 36] width 14 height 7
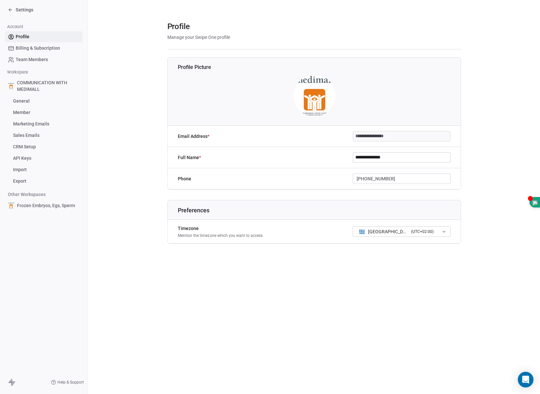
click at [10, 9] on icon at bounding box center [10, 9] width 5 height 5
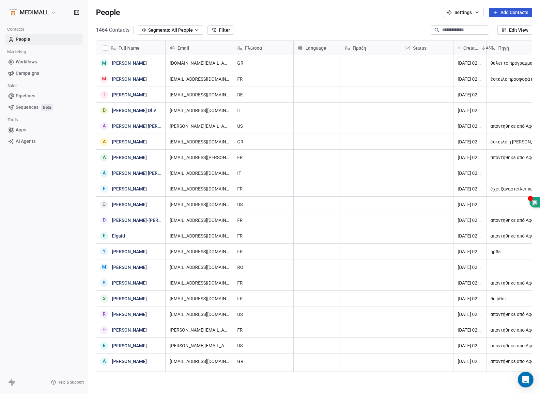
scroll to position [342, 447]
click at [17, 40] on span "People" at bounding box center [23, 39] width 15 height 7
click at [316, 50] on span "Language" at bounding box center [315, 48] width 21 height 7
click at [316, 51] on html "MEDIMALL Contacts People Marketing Workflows Campaigns Sales Pipelines Sequence…" at bounding box center [270, 197] width 540 height 394
click at [315, 62] on div "grid" at bounding box center [317, 63] width 47 height 16
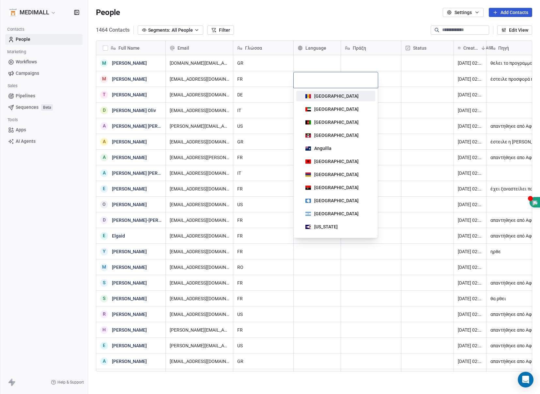
click at [259, 66] on html "MEDIMALL Contacts People Marketing Workflows Campaigns Sales Pipelines Sequence…" at bounding box center [270, 197] width 540 height 394
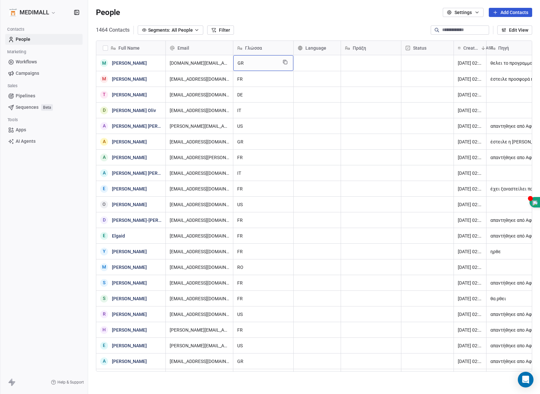
click at [242, 61] on span "GR" at bounding box center [258, 63] width 40 height 7
click at [279, 64] on textarea "**" at bounding box center [263, 65] width 59 height 20
click at [264, 58] on textarea "**" at bounding box center [263, 65] width 59 height 20
click at [283, 43] on html "MEDIMALL Contacts People Marketing Workflows Campaigns Sales Pipelines Sequence…" at bounding box center [270, 197] width 540 height 394
click at [285, 62] on icon "grid" at bounding box center [285, 61] width 5 height 5
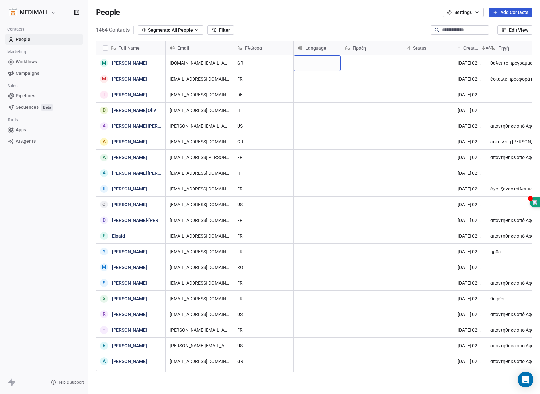
click at [313, 61] on div "grid" at bounding box center [317, 63] width 47 height 16
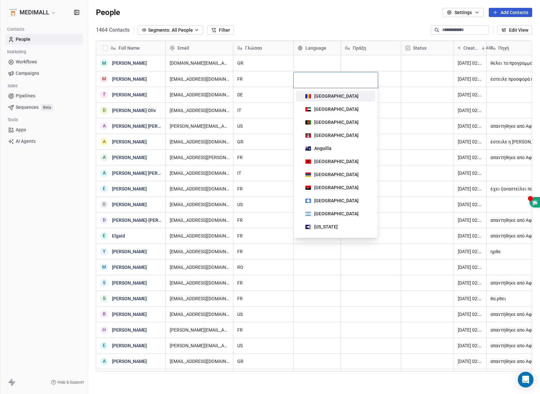
click at [278, 50] on html "MEDIMALL Contacts People Marketing Workflows Campaigns Sales Pipelines Sequence…" at bounding box center [270, 197] width 540 height 394
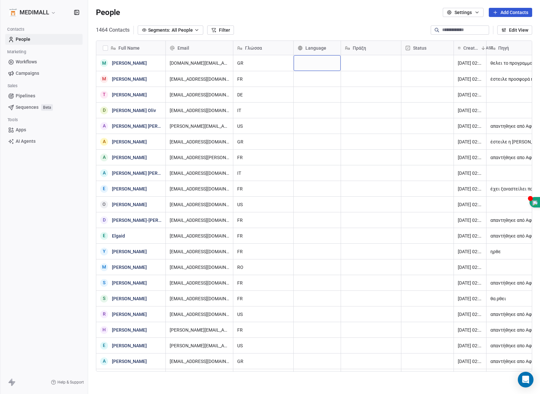
click at [278, 50] on div "Γλώσσα" at bounding box center [262, 48] width 51 height 7
click at [275, 49] on html "MEDIMALL Contacts People Marketing Workflows Campaigns Sales Pipelines Sequence…" at bounding box center [270, 197] width 540 height 394
click at [428, 50] on div "Status" at bounding box center [426, 48] width 43 height 7
click at [430, 48] on html "MEDIMALL Contacts People Marketing Workflows Campaigns Sales Pipelines Sequence…" at bounding box center [270, 197] width 540 height 394
click at [319, 52] on div "Language" at bounding box center [317, 48] width 47 height 14
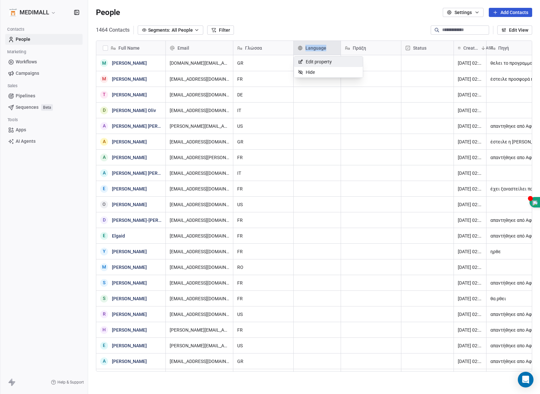
click at [319, 52] on html "MEDIMALL Contacts People Marketing Workflows Campaigns Sales Pipelines Sequence…" at bounding box center [270, 197] width 540 height 394
click at [319, 52] on div "Language" at bounding box center [317, 48] width 47 height 14
click at [321, 50] on html "MEDIMALL Contacts People Marketing Workflows Campaigns Sales Pipelines Sequence…" at bounding box center [270, 197] width 540 height 394
click at [310, 66] on div "grid" at bounding box center [317, 63] width 47 height 16
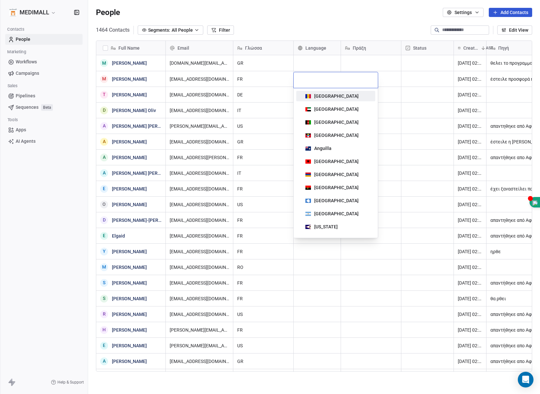
click at [308, 66] on html "MEDIMALL Contacts People Marketing Workflows Campaigns Sales Pipelines Sequence…" at bounding box center [270, 197] width 540 height 394
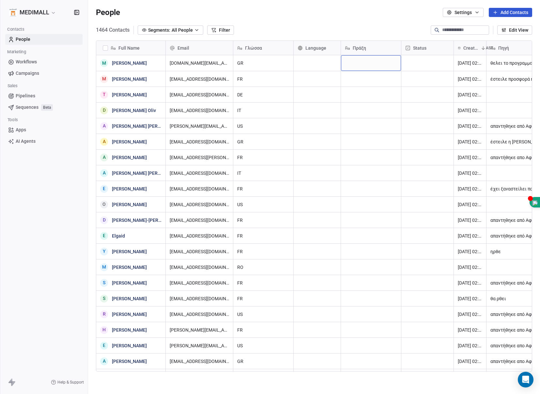
click at [364, 58] on div "grid" at bounding box center [371, 63] width 60 height 16
click at [373, 82] on html "MEDIMALL Contacts People Marketing Workflows Campaigns Sales Pipelines Sequence…" at bounding box center [270, 197] width 540 height 394
click at [373, 82] on div "grid" at bounding box center [371, 78] width 60 height 15
click at [373, 100] on html "MEDIMALL Contacts People Marketing Workflows Campaigns Sales Pipelines Sequence…" at bounding box center [270, 197] width 540 height 394
click at [366, 94] on div "grid" at bounding box center [371, 94] width 60 height 15
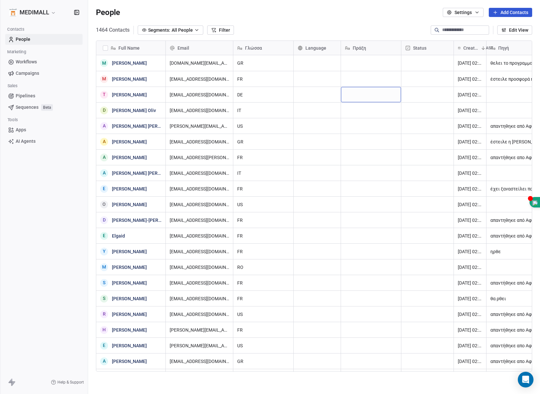
click at [414, 61] on html "MEDIMALL Contacts People Marketing Workflows Campaigns Sales Pipelines Sequence…" at bounding box center [270, 197] width 540 height 394
click at [367, 96] on div "grid" at bounding box center [371, 94] width 60 height 15
click at [367, 113] on html "MEDIMALL Contacts People Marketing Workflows Campaigns Sales Pipelines Sequence…" at bounding box center [270, 197] width 540 height 394
click at [360, 125] on div "grid" at bounding box center [371, 125] width 60 height 15
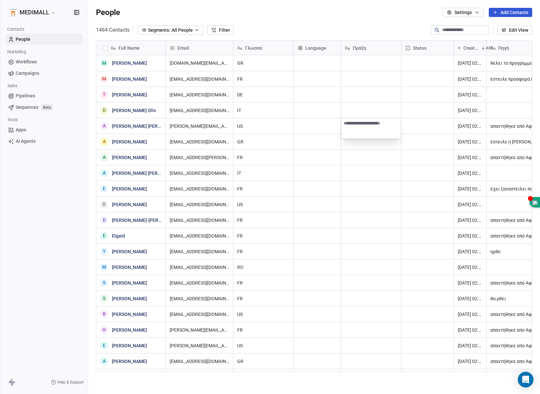
click at [260, 59] on html "MEDIMALL Contacts People Marketing Workflows Campaigns Sales Pipelines Sequence…" at bounding box center [270, 197] width 540 height 394
click at [280, 46] on div "Γλώσσα" at bounding box center [262, 48] width 51 height 7
click at [280, 46] on html "MEDIMALL Contacts People Marketing Workflows Campaigns Sales Pipelines Sequence…" at bounding box center [270, 197] width 540 height 394
click at [260, 62] on span "GR" at bounding box center [258, 63] width 40 height 7
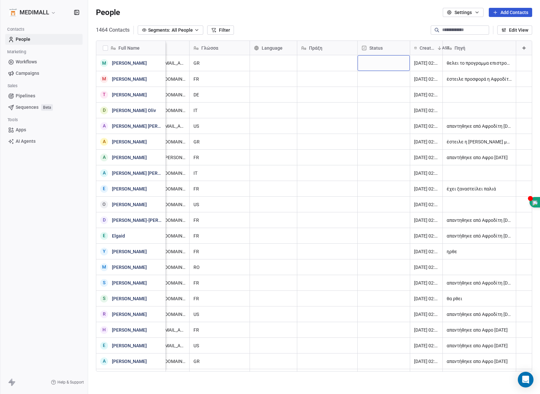
scroll to position [0, 0]
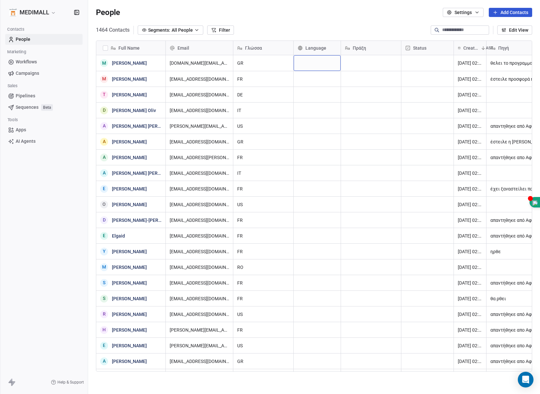
click at [313, 61] on div "grid" at bounding box center [317, 63] width 47 height 16
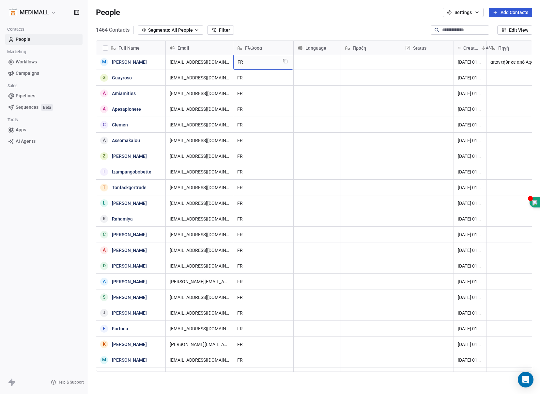
scroll to position [815, 0]
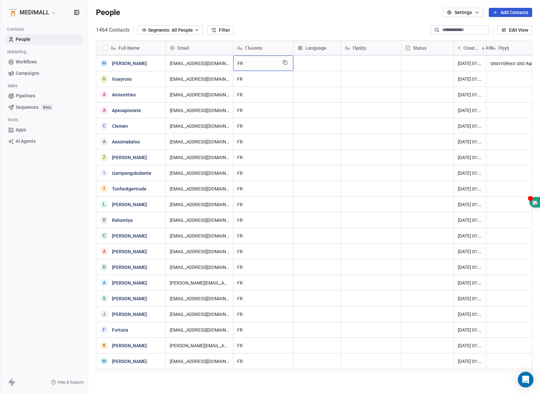
drag, startPoint x: 273, startPoint y: 59, endPoint x: 329, endPoint y: 65, distance: 56.1
click at [315, 51] on span "Language" at bounding box center [315, 48] width 21 height 7
click at [313, 62] on span "Edit property" at bounding box center [319, 61] width 26 height 7
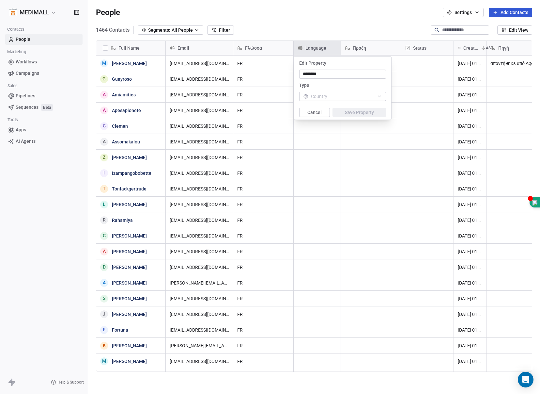
click at [316, 43] on html "MEDIMALL Contacts People Marketing Workflows Campaigns Sales Pipelines Sequence…" at bounding box center [270, 197] width 540 height 394
click at [352, 48] on html "MEDIMALL Contacts People Marketing Workflows Campaigns Sales Pipelines Sequence…" at bounding box center [270, 197] width 540 height 394
click at [365, 50] on html "MEDIMALL Contacts People Marketing Workflows Campaigns Sales Pipelines Sequence…" at bounding box center [270, 197] width 540 height 394
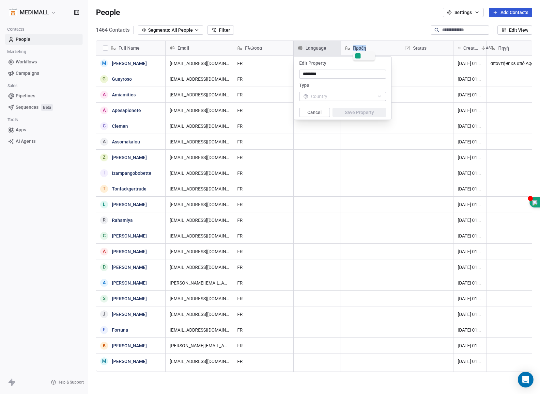
click at [365, 50] on html "MEDIMALL Contacts People Marketing Workflows Campaigns Sales Pipelines Sequence…" at bounding box center [270, 197] width 540 height 394
click at [309, 114] on button "Cancel" at bounding box center [314, 112] width 31 height 9
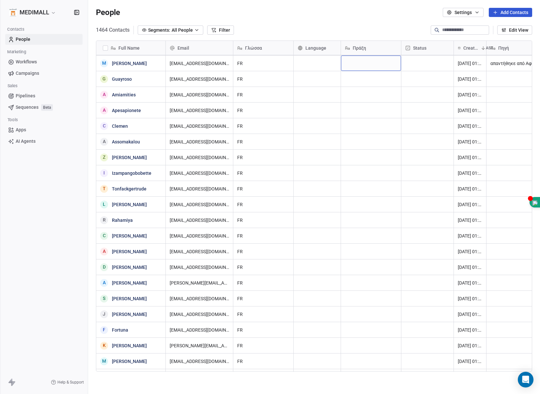
click at [365, 60] on div "grid" at bounding box center [371, 62] width 60 height 15
click at [418, 68] on html "MEDIMALL Contacts People Marketing Workflows Campaigns Sales Pipelines Sequence…" at bounding box center [270, 197] width 540 height 394
click at [419, 67] on div "grid" at bounding box center [427, 62] width 52 height 15
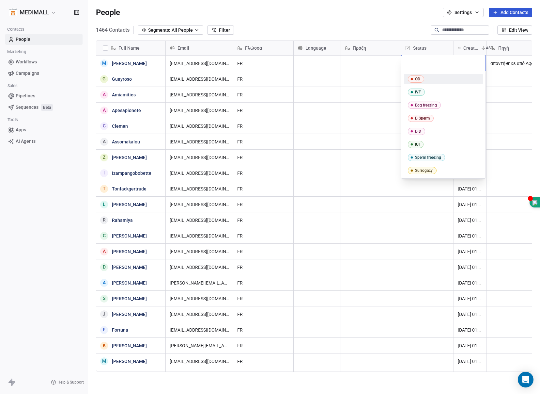
click at [377, 66] on html "MEDIMALL Contacts People Marketing Workflows Campaigns Sales Pipelines Sequence…" at bounding box center [270, 197] width 540 height 394
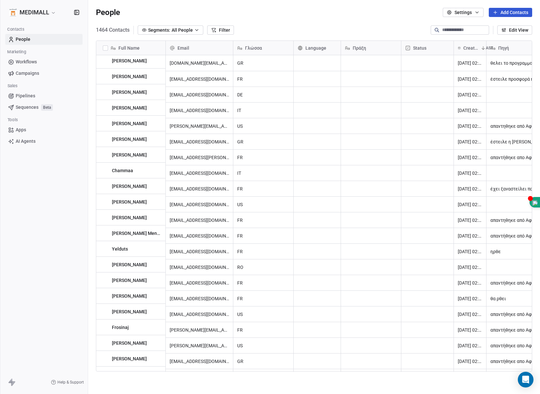
scroll to position [0, 0]
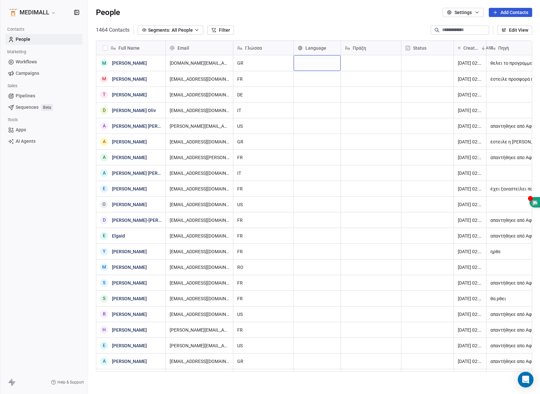
click at [316, 64] on div "grid" at bounding box center [317, 63] width 47 height 16
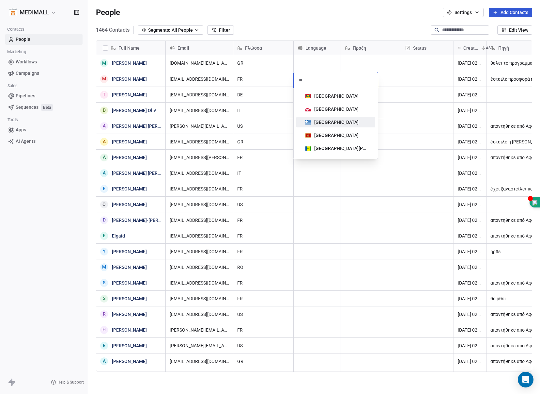
type input "**"
click at [324, 122] on div "[GEOGRAPHIC_DATA]" at bounding box center [336, 122] width 44 height 7
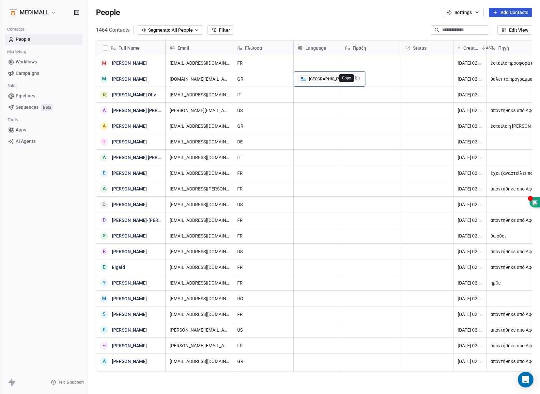
click at [355, 77] on icon "grid" at bounding box center [357, 77] width 5 height 5
click at [316, 127] on div "grid" at bounding box center [317, 125] width 47 height 15
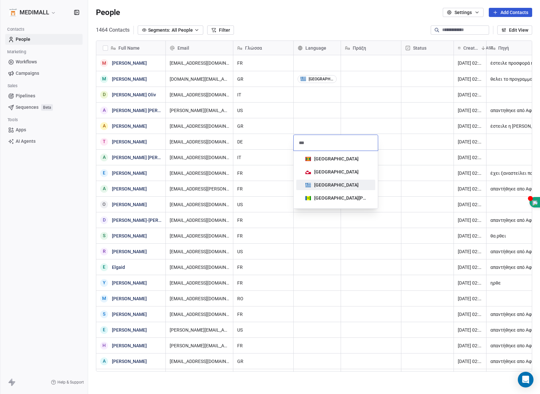
type input "***"
click at [314, 181] on span "[GEOGRAPHIC_DATA]" at bounding box center [332, 184] width 58 height 7
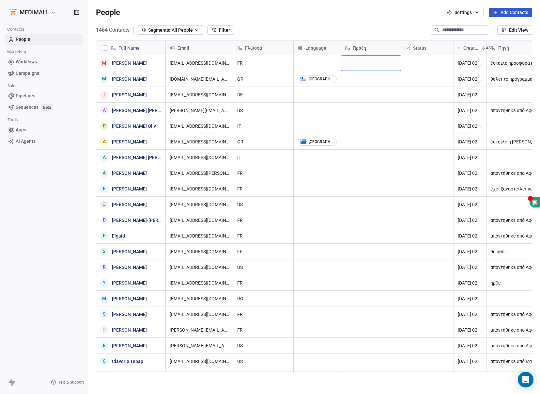
click at [364, 61] on div "grid" at bounding box center [371, 63] width 60 height 16
click at [367, 83] on html "MEDIMALL Contacts People Marketing Workflows Campaigns Sales Pipelines Sequence…" at bounding box center [270, 197] width 540 height 394
click at [366, 48] on span "Πράξη" at bounding box center [359, 48] width 13 height 7
click at [367, 50] on html "MEDIMALL Contacts People Marketing Workflows Campaigns Sales Pipelines Sequence…" at bounding box center [270, 197] width 540 height 394
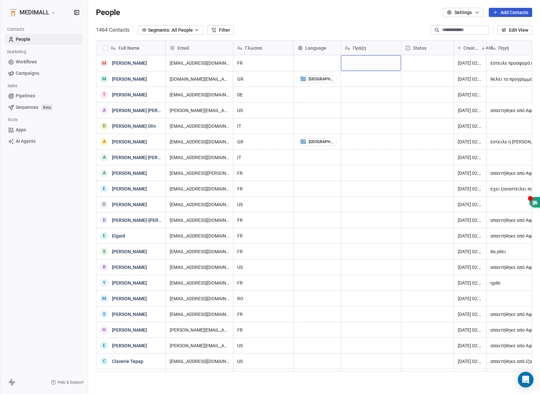
click at [367, 60] on div "grid" at bounding box center [371, 63] width 60 height 16
click at [369, 68] on textarea at bounding box center [370, 65] width 59 height 20
click at [389, 48] on html "MEDIMALL Contacts People Marketing Workflows Campaigns Sales Pipelines Sequence…" at bounding box center [270, 197] width 540 height 394
click at [367, 63] on div "grid" at bounding box center [371, 63] width 60 height 16
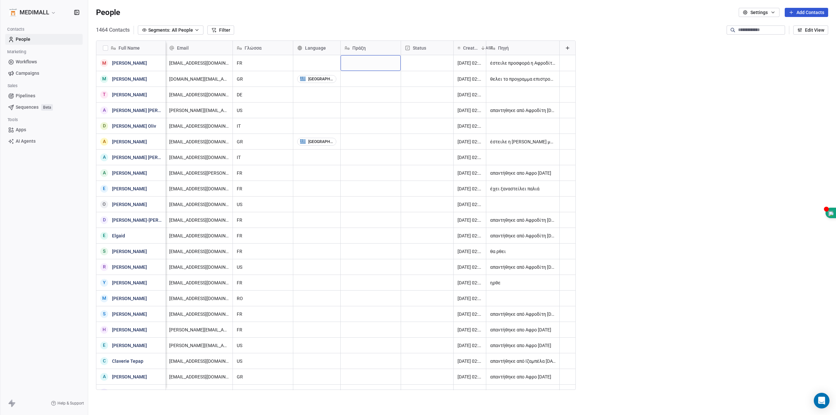
scroll to position [0, 6]
click at [775, 14] on icon "button" at bounding box center [772, 12] width 5 height 5
click at [765, 34] on div "Tags" at bounding box center [754, 37] width 25 height 10
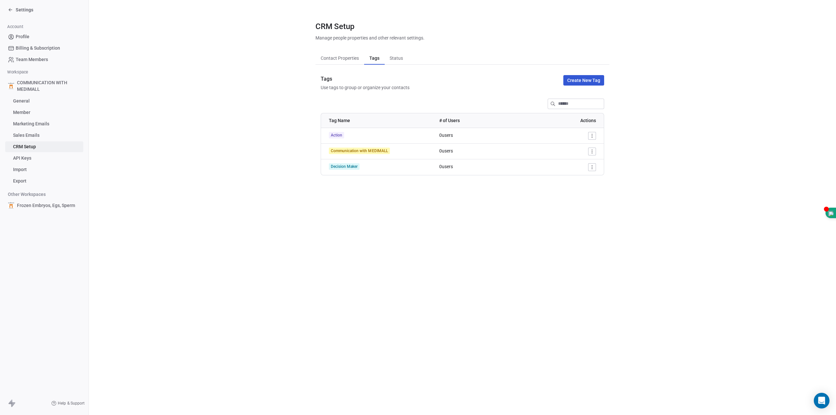
click at [342, 55] on span "Contact Properties" at bounding box center [339, 58] width 43 height 9
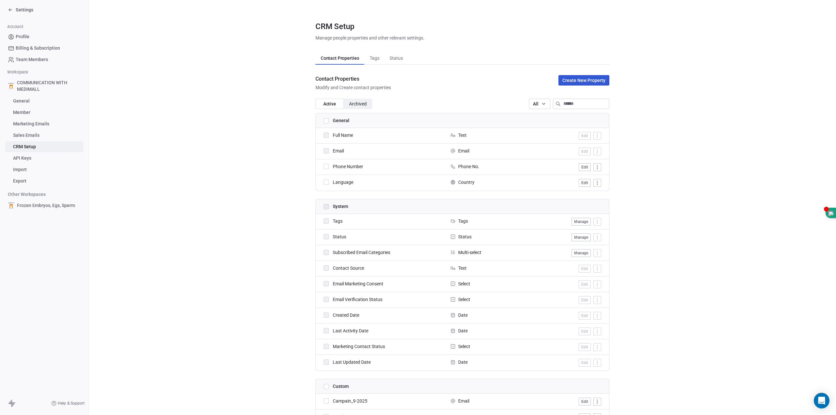
click at [583, 168] on button "Edit" at bounding box center [584, 167] width 12 height 8
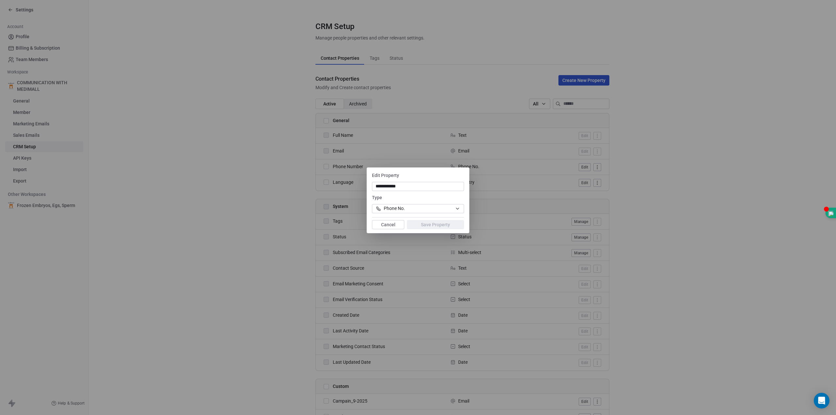
click at [398, 226] on button "Cancel" at bounding box center [388, 224] width 32 height 9
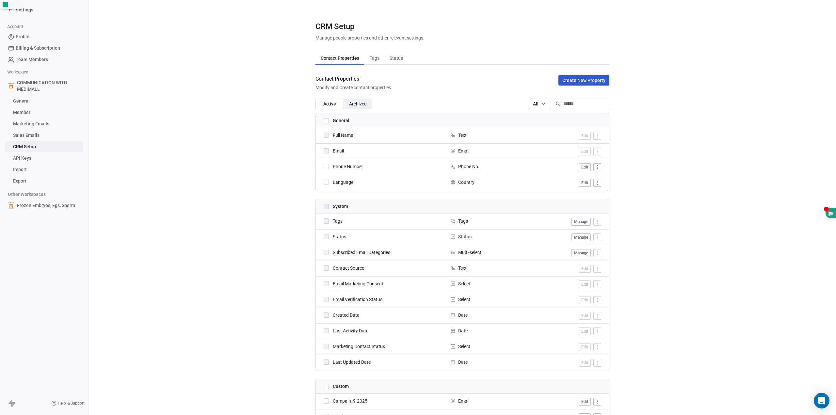
click at [582, 184] on button "Edit" at bounding box center [584, 183] width 12 height 8
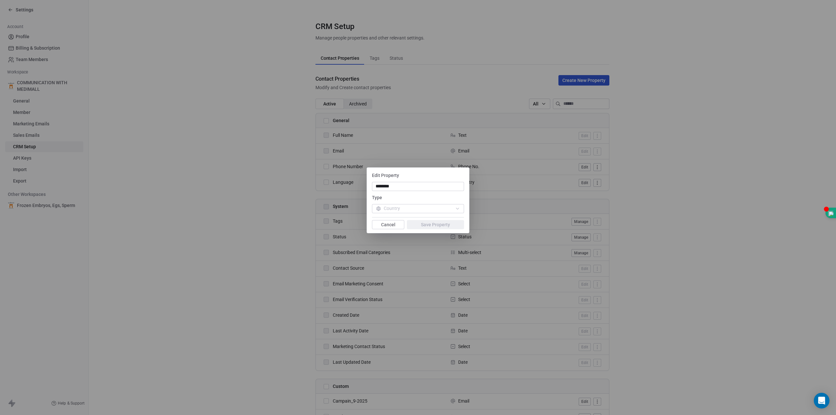
click at [392, 227] on button "Cancel" at bounding box center [388, 224] width 32 height 9
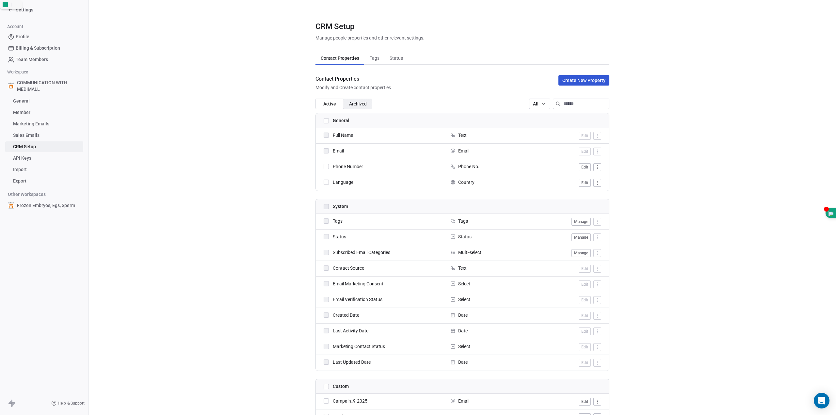
click at [576, 222] on button "Manage" at bounding box center [580, 222] width 19 height 8
click at [574, 239] on button "Manage" at bounding box center [580, 237] width 19 height 8
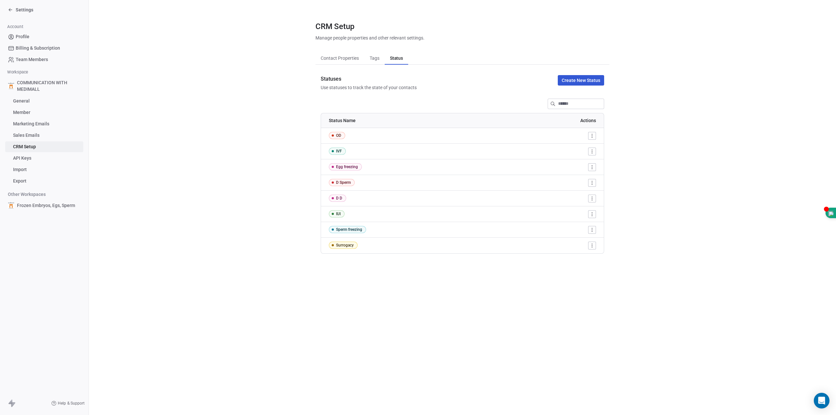
click at [596, 137] on html "Settings Account Profile Billing & Subscription Team Members Workspace COMMUNIC…" at bounding box center [418, 207] width 836 height 415
click at [679, 148] on html "Settings Account Profile Billing & Subscription Team Members Workspace COMMUNIC…" at bounding box center [418, 207] width 836 height 415
click at [344, 59] on span "Contact Properties" at bounding box center [339, 58] width 43 height 9
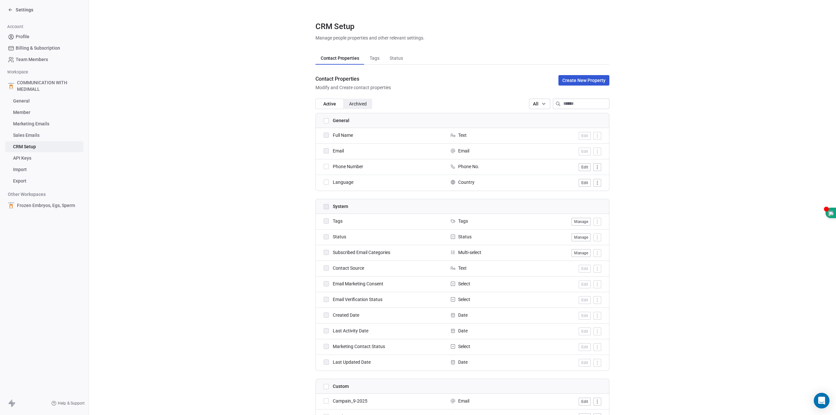
click at [16, 10] on span "Settings" at bounding box center [25, 10] width 18 height 7
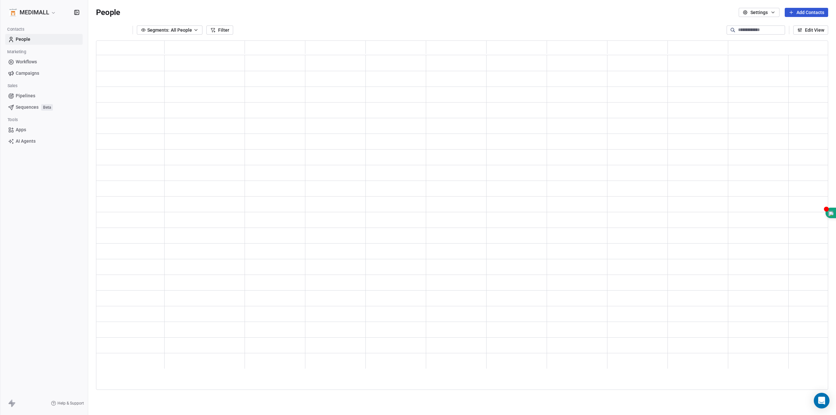
scroll to position [345, 727]
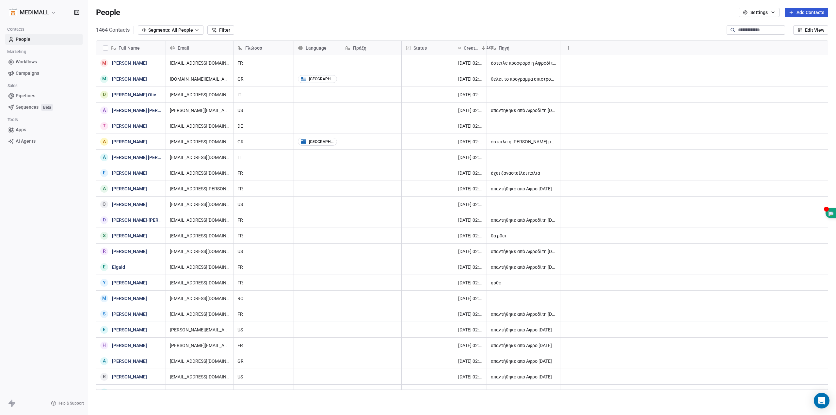
click at [25, 37] on span "People" at bounding box center [23, 39] width 15 height 7
click at [362, 64] on div "grid" at bounding box center [371, 63] width 60 height 16
click at [418, 65] on html "MEDIMALL Contacts People Marketing Workflows Campaigns Sales Pipelines Sequence…" at bounding box center [418, 207] width 836 height 415
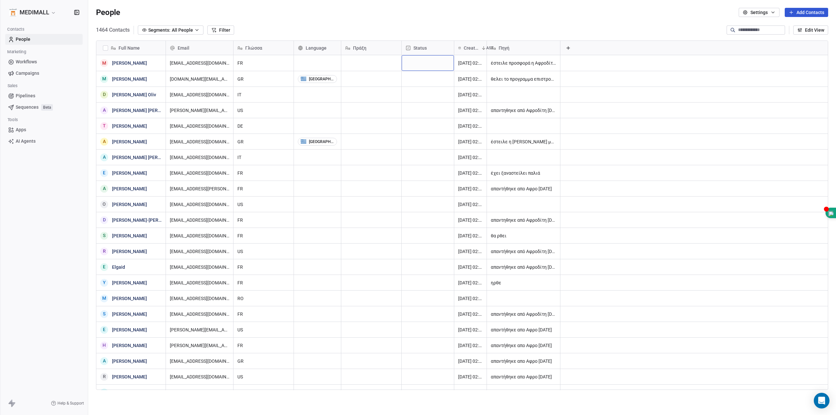
click at [418, 65] on div "grid" at bounding box center [427, 63] width 52 height 16
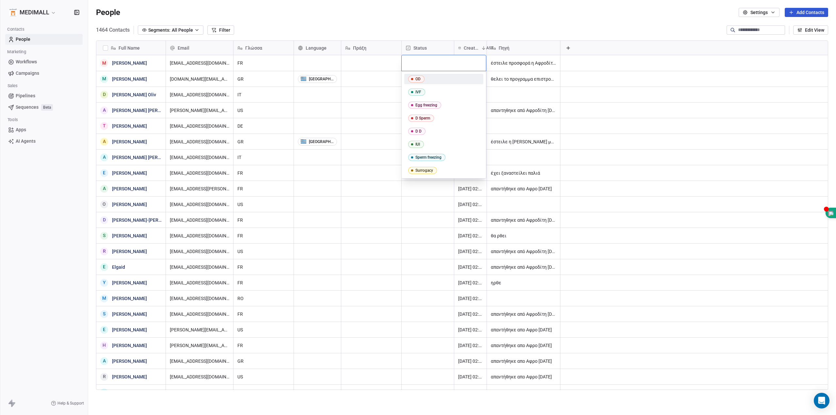
click at [418, 65] on input "text" at bounding box center [443, 62] width 76 height 7
click at [358, 55] on html "MEDIMALL Contacts People Marketing Workflows Campaigns Sales Pipelines Sequence…" at bounding box center [418, 207] width 836 height 415
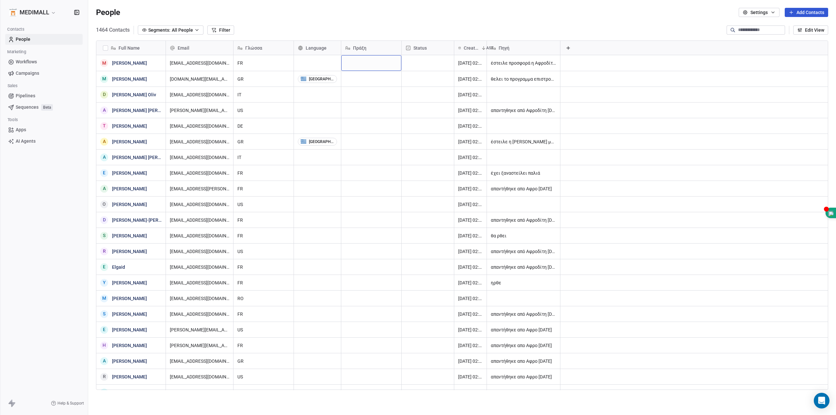
click at [361, 67] on div "grid" at bounding box center [371, 63] width 60 height 16
drag, startPoint x: 356, startPoint y: 62, endPoint x: 399, endPoint y: 61, distance: 43.7
click at [399, 61] on textarea at bounding box center [370, 65] width 59 height 20
click at [377, 83] on html "MEDIMALL Contacts People Marketing Workflows Campaigns Sales Pipelines Sequence…" at bounding box center [418, 207] width 836 height 415
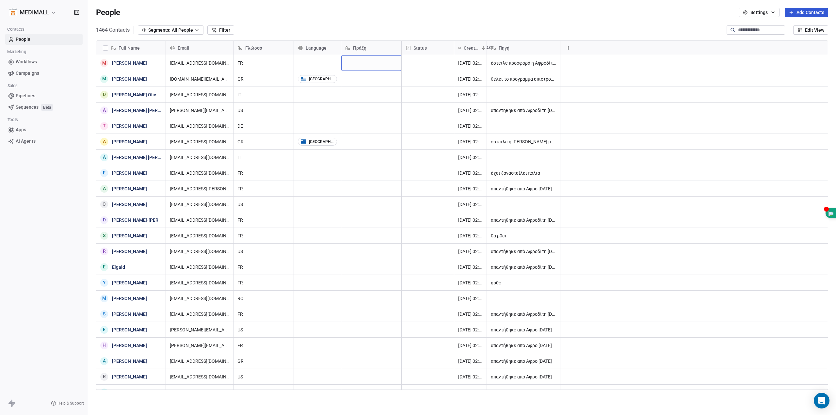
click at [371, 65] on div "grid" at bounding box center [371, 63] width 60 height 16
type textarea "**"
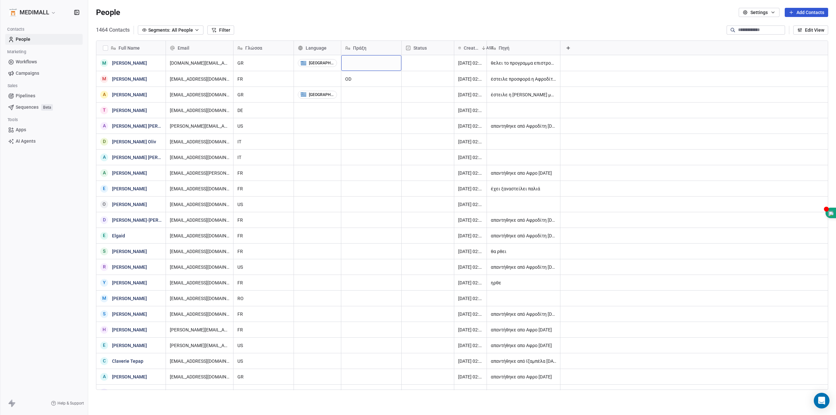
click at [373, 63] on div "grid" at bounding box center [371, 63] width 60 height 16
click at [363, 91] on html "MEDIMALL Contacts People Marketing Workflows Campaigns Sales Pipelines Sequence…" at bounding box center [418, 207] width 836 height 415
click at [372, 65] on div "grid" at bounding box center [371, 63] width 60 height 16
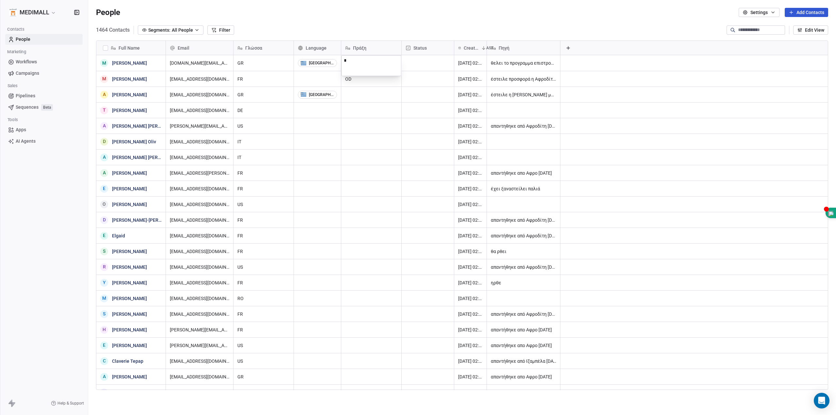
type textarea "**"
click at [363, 61] on span "OD" at bounding box center [365, 63] width 40 height 7
click at [363, 60] on span "OD" at bounding box center [365, 63] width 40 height 7
click at [363, 60] on textarea "**" at bounding box center [370, 65] width 59 height 20
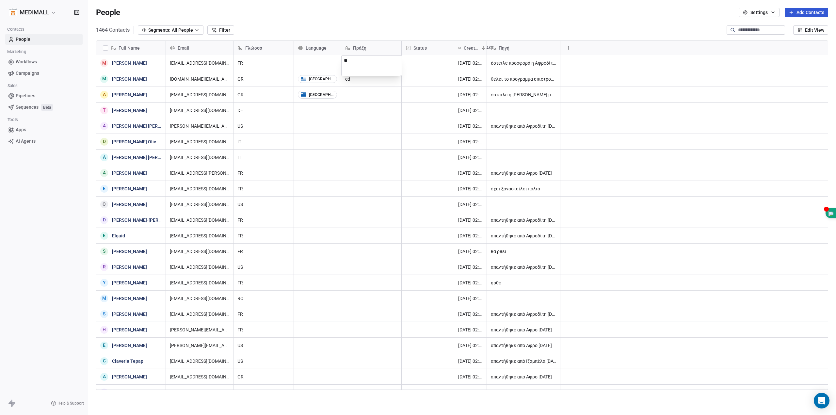
click at [363, 60] on textarea "**" at bounding box center [370, 65] width 59 height 20
click at [433, 59] on html "MEDIMALL Contacts People Marketing Workflows Campaigns Sales Pipelines Sequence…" at bounding box center [418, 207] width 836 height 415
click at [433, 59] on div "grid" at bounding box center [427, 63] width 52 height 16
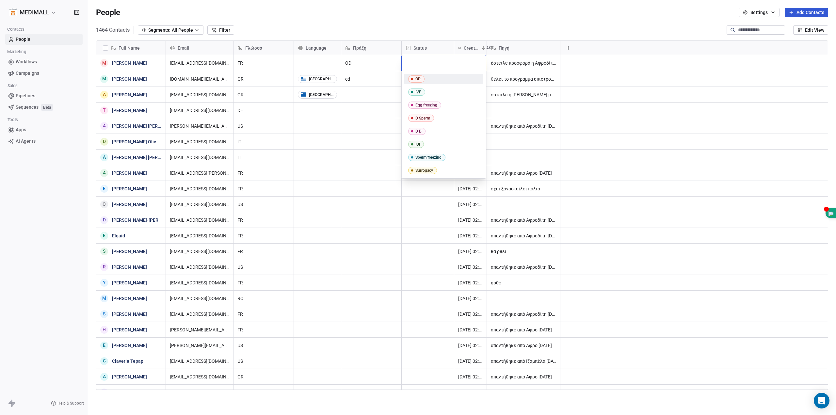
click at [423, 78] on span "OD" at bounding box center [416, 78] width 16 height 7
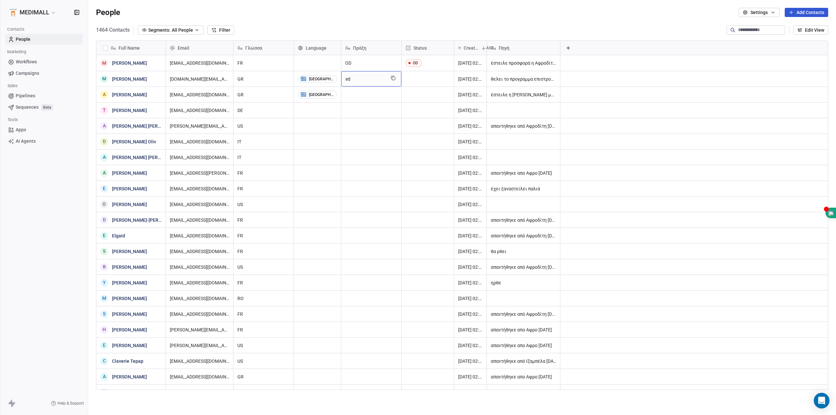
click at [367, 77] on span "ed" at bounding box center [365, 79] width 40 height 7
click at [422, 76] on html "MEDIMALL Contacts People Marketing Workflows Campaigns Sales Pipelines Sequence…" at bounding box center [418, 207] width 836 height 415
click at [422, 76] on div "grid" at bounding box center [427, 78] width 52 height 15
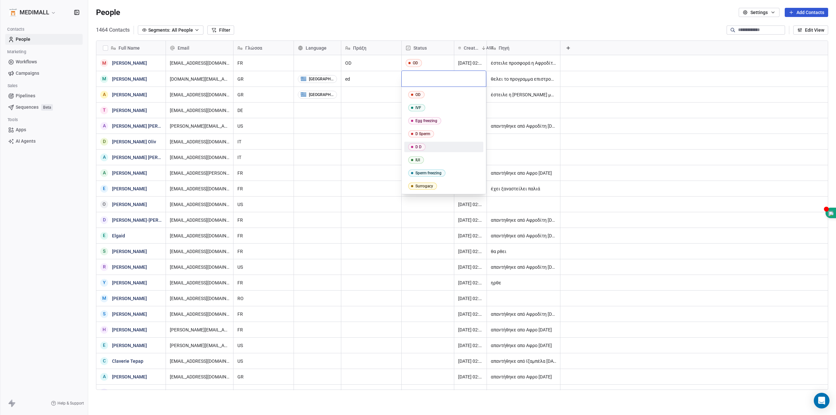
click at [428, 148] on div "D D" at bounding box center [443, 146] width 71 height 7
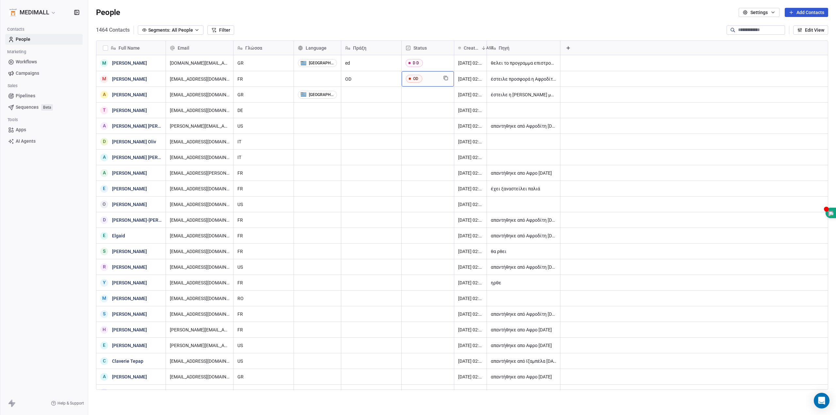
drag, startPoint x: 444, startPoint y: 77, endPoint x: 449, endPoint y: 273, distance: 196.5
click at [419, 81] on span "OD" at bounding box center [414, 79] width 16 height 8
click at [302, 79] on div "grid" at bounding box center [317, 78] width 47 height 15
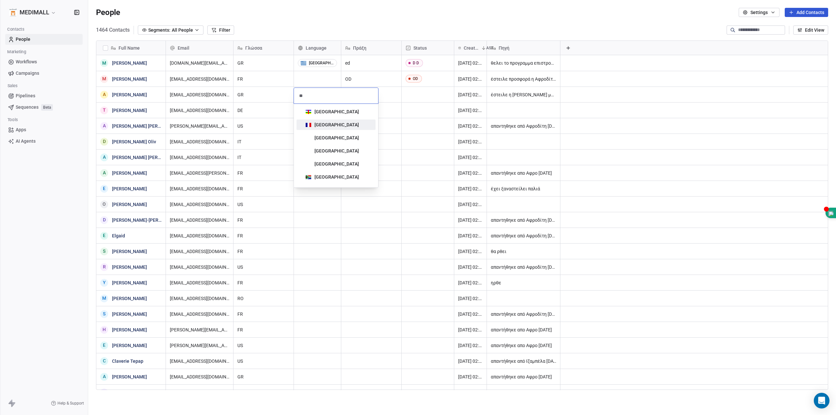
type input "**"
drag, startPoint x: 314, startPoint y: 127, endPoint x: 360, endPoint y: 128, distance: 46.3
click at [314, 127] on span "[GEOGRAPHIC_DATA]" at bounding box center [332, 124] width 58 height 7
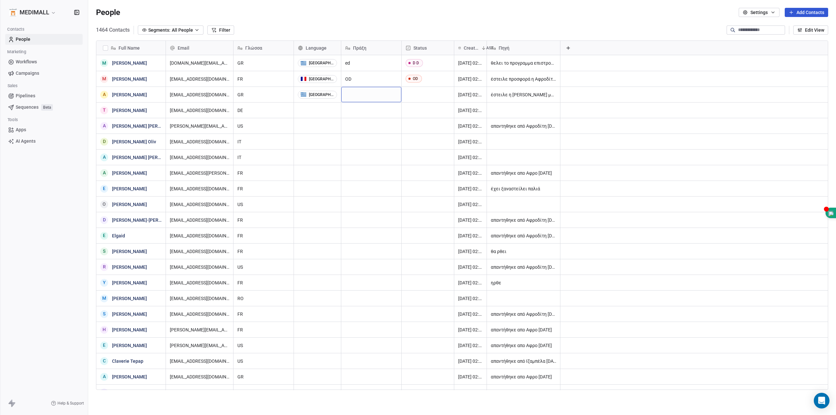
click at [363, 98] on div "grid" at bounding box center [371, 94] width 60 height 15
click at [363, 98] on textarea at bounding box center [370, 97] width 59 height 20
click at [385, 110] on html "MEDIMALL Contacts People Marketing Workflows Campaigns Sales Pipelines Sequence…" at bounding box center [418, 207] width 836 height 415
click at [385, 110] on div "grid" at bounding box center [371, 109] width 60 height 15
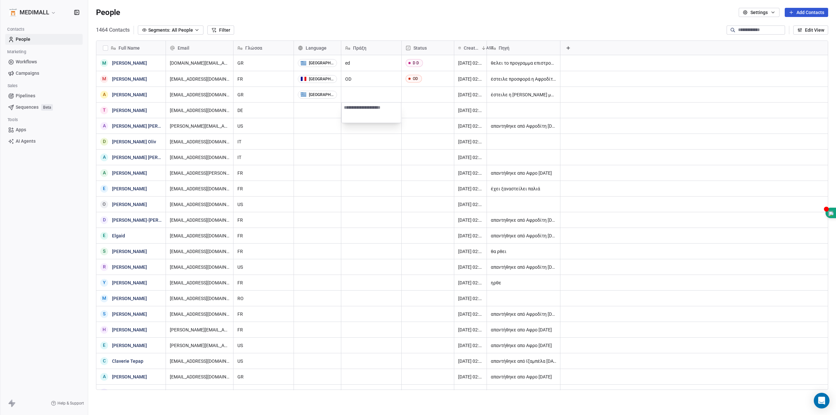
click at [383, 132] on html "MEDIMALL Contacts People Marketing Workflows Campaigns Sales Pipelines Sequence…" at bounding box center [418, 207] width 836 height 415
click at [389, 109] on div "grid" at bounding box center [371, 109] width 60 height 15
click at [385, 130] on html "MEDIMALL Contacts People Marketing Workflows Campaigns Sales Pipelines Sequence…" at bounding box center [418, 207] width 836 height 415
click at [385, 130] on div "grid" at bounding box center [371, 125] width 60 height 15
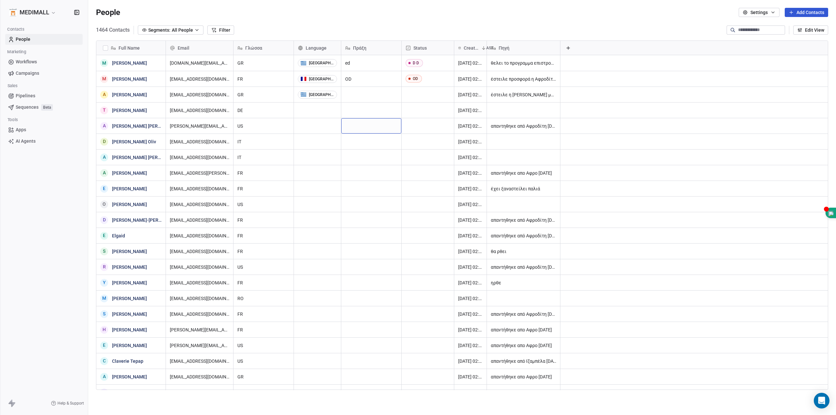
click at [385, 130] on div "grid" at bounding box center [371, 125] width 60 height 15
click at [358, 246] on html "MEDIMALL Contacts People Marketing Workflows Campaigns Sales Pipelines Sequence…" at bounding box center [418, 207] width 836 height 415
click at [357, 247] on div "grid" at bounding box center [371, 250] width 60 height 15
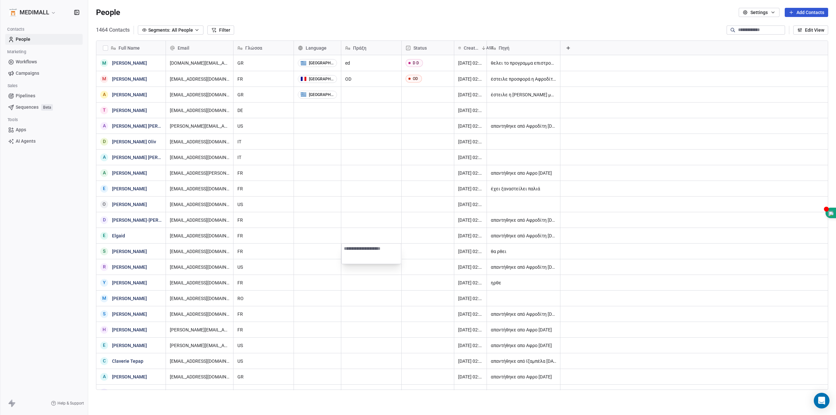
click at [367, 91] on html "MEDIMALL Contacts People Marketing Workflows Campaigns Sales Pipelines Sequence…" at bounding box center [418, 207] width 836 height 415
click at [354, 47] on span "Πράξη" at bounding box center [359, 48] width 13 height 7
click at [359, 45] on html "MEDIMALL Contacts People Marketing Workflows Campaigns Sales Pipelines Sequence…" at bounding box center [418, 207] width 836 height 415
click at [359, 45] on span "Πράξη" at bounding box center [359, 48] width 13 height 7
click at [371, 28] on html "MEDIMALL Contacts People Marketing Workflows Campaigns Sales Pipelines Sequence…" at bounding box center [418, 207] width 836 height 415
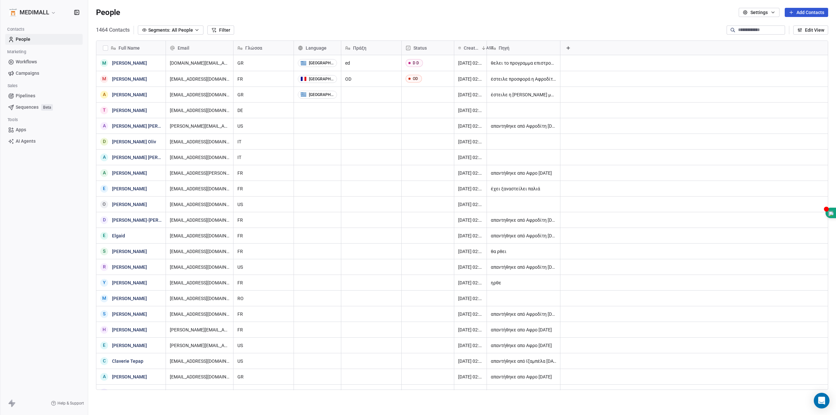
click at [105, 49] on button "button" at bounding box center [105, 47] width 5 height 5
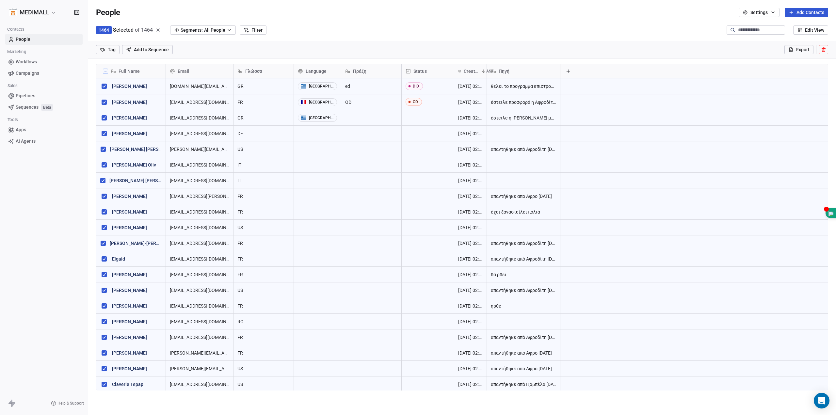
scroll to position [337, 742]
click at [823, 51] on icon at bounding box center [823, 49] width 0 height 1
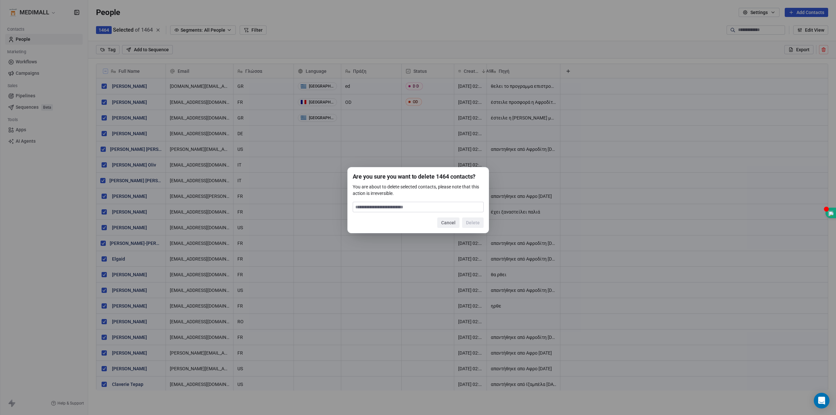
click at [425, 211] on input at bounding box center [418, 207] width 130 height 10
type input "******"
click at [478, 228] on button "Delete" at bounding box center [473, 222] width 22 height 10
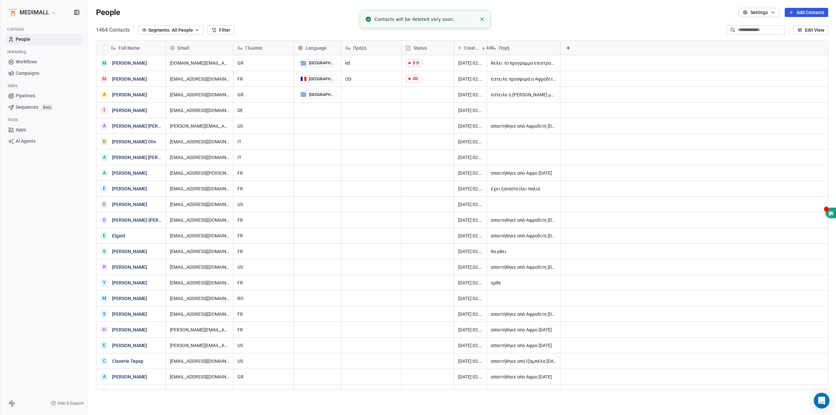
scroll to position [360, 742]
